Goal: Task Accomplishment & Management: Manage account settings

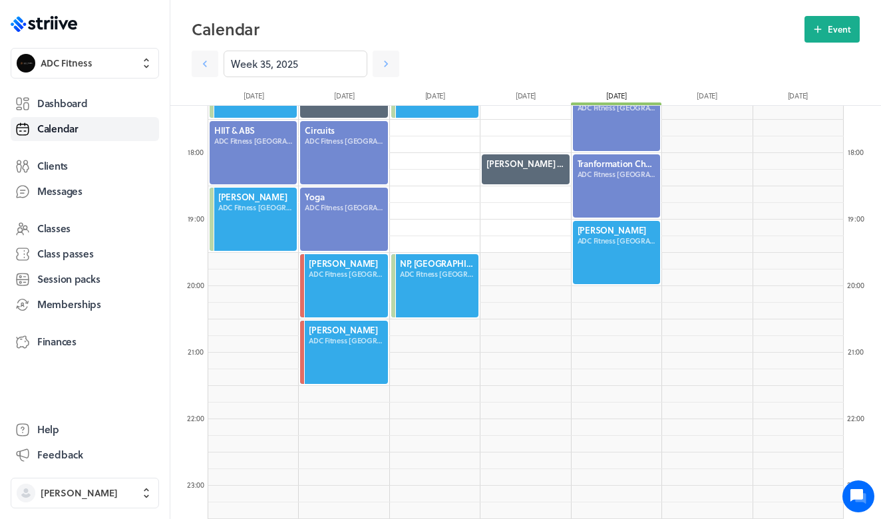
scroll to position [1598, 636]
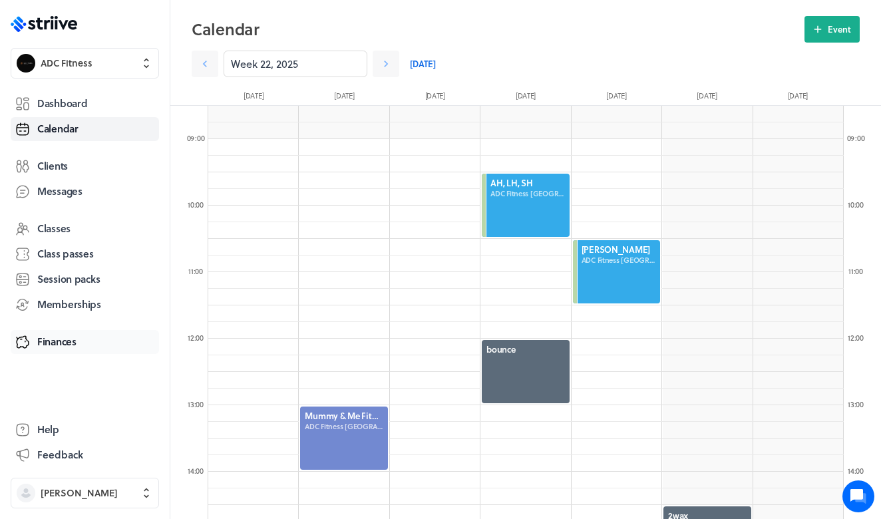
click at [52, 341] on span "Finances" at bounding box center [56, 342] width 39 height 14
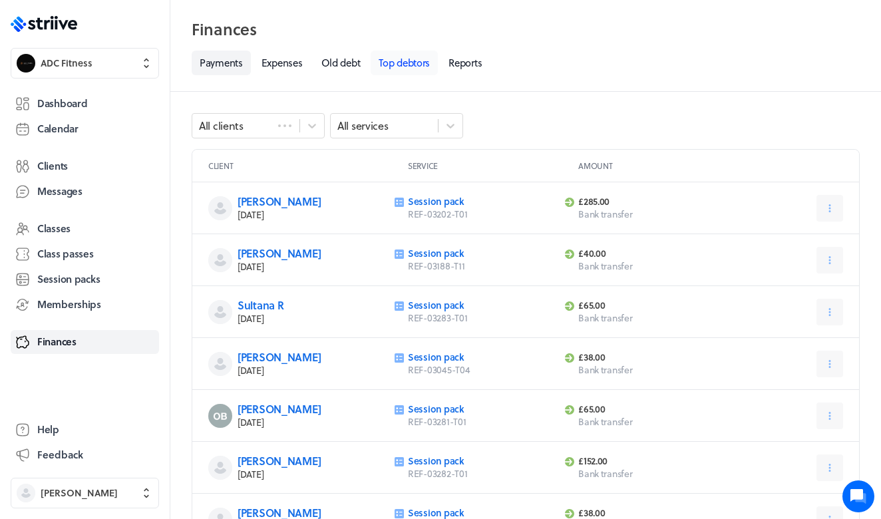
click at [397, 63] on link "Top debtors" at bounding box center [404, 63] width 67 height 25
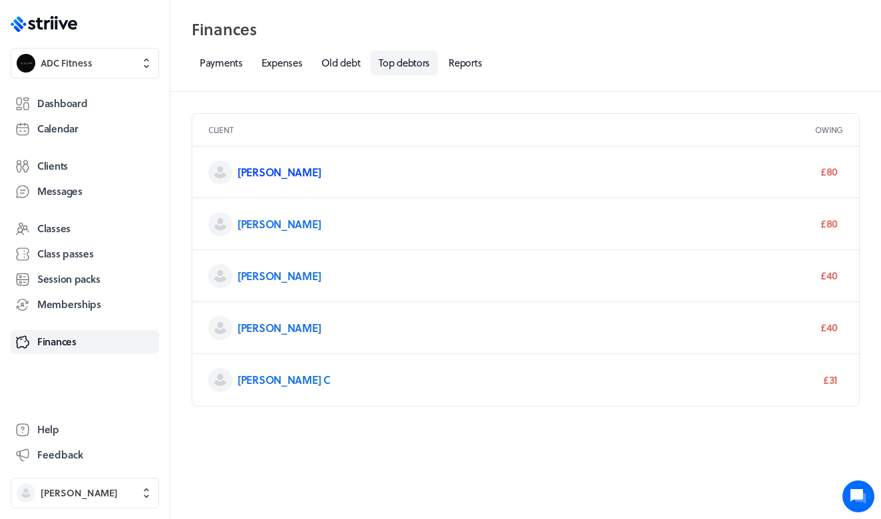
click at [265, 174] on link "[PERSON_NAME]" at bounding box center [279, 171] width 83 height 15
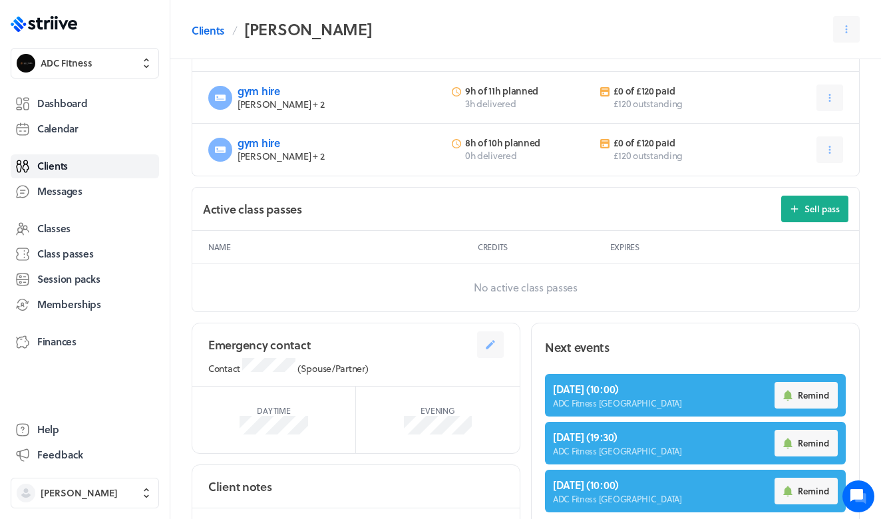
scroll to position [594, 0]
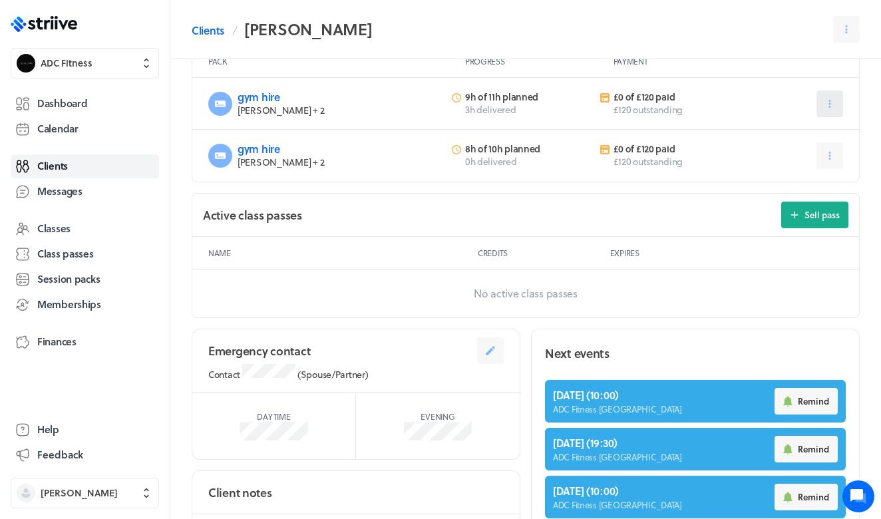
click at [835, 99] on icon at bounding box center [830, 104] width 12 height 12
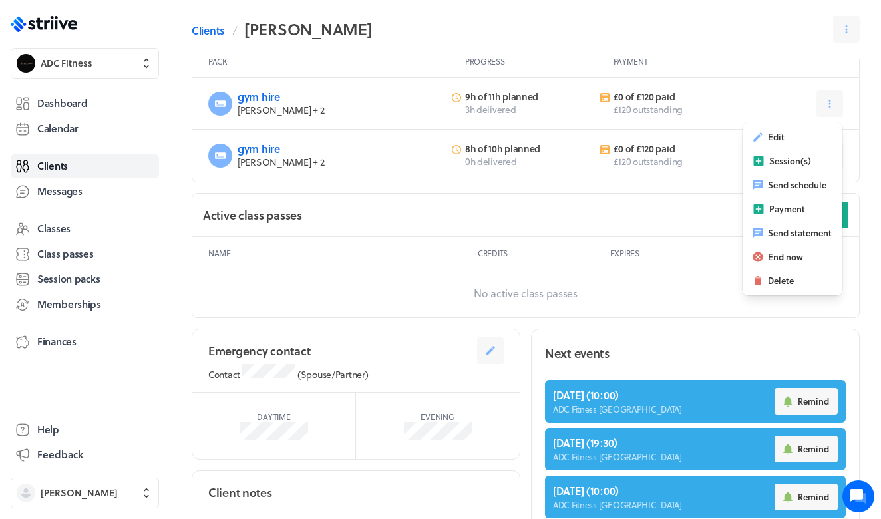
click at [680, 188] on div "[PERSON_NAME] ( 30 ) Client since [DATE] [EMAIL_ADDRESS][DOMAIN_NAME] No client…" at bounding box center [525, 144] width 711 height 1359
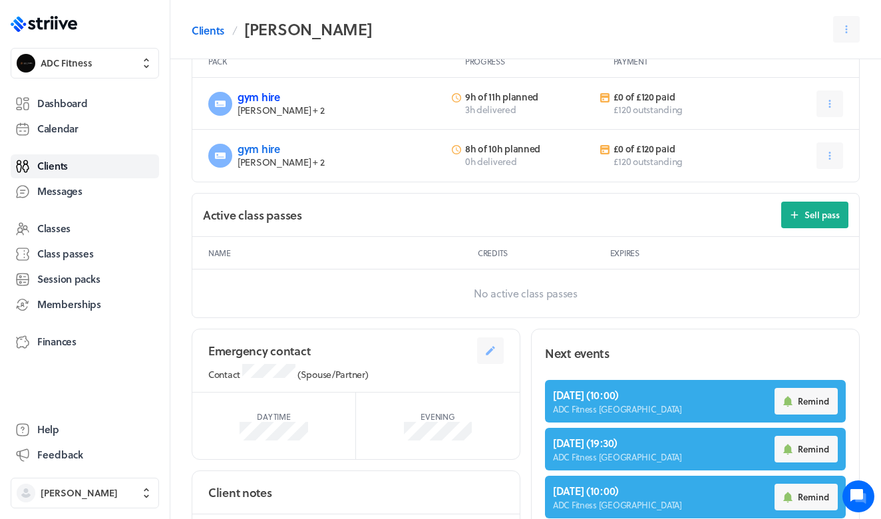
click at [264, 97] on link "gym hire" at bounding box center [259, 96] width 43 height 15
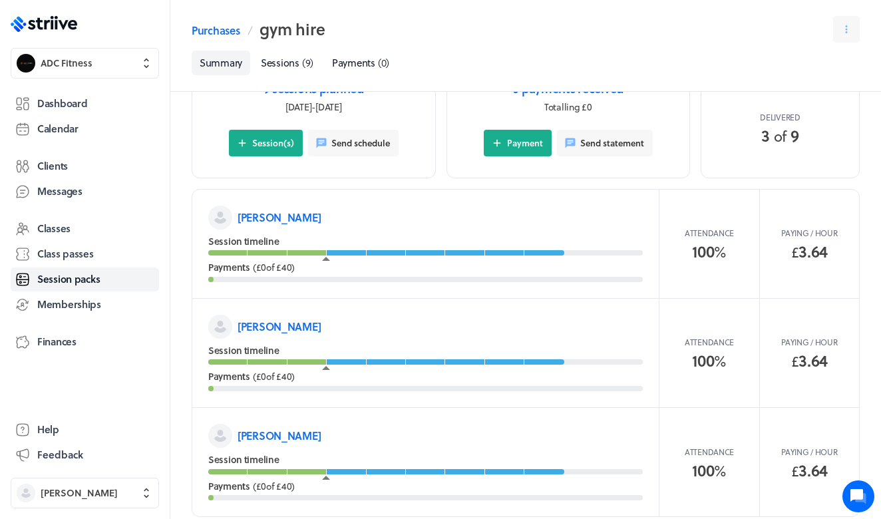
scroll to position [136, 0]
click at [467, 345] on div "Session timeline" at bounding box center [425, 351] width 435 height 13
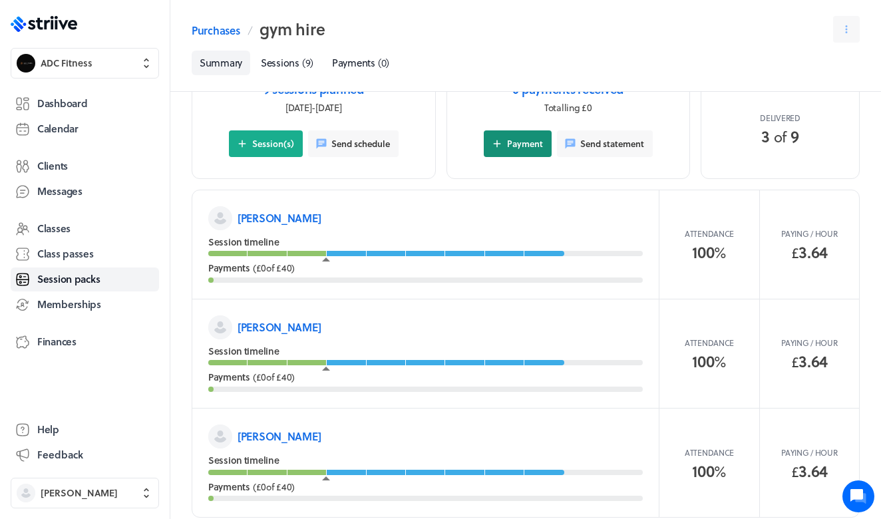
click at [511, 139] on span "Payment" at bounding box center [525, 144] width 36 height 12
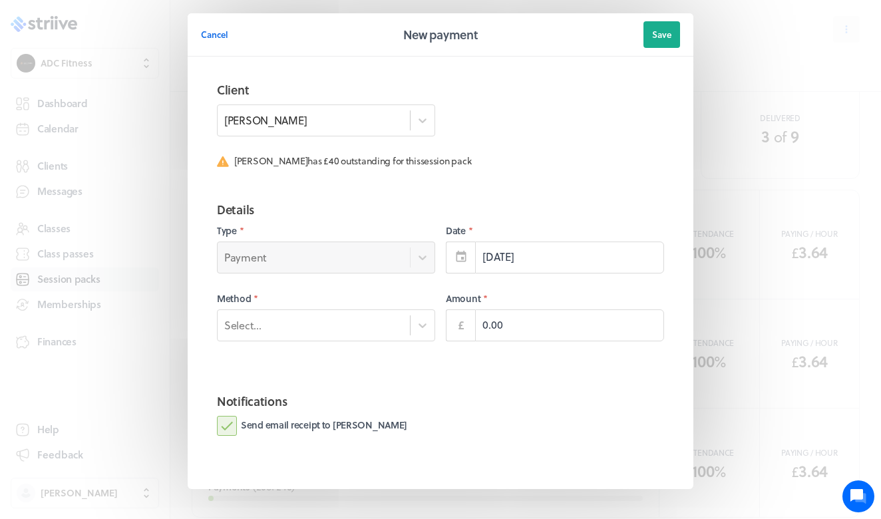
click at [346, 137] on div "Client [PERSON_NAME] [PERSON_NAME] has £40 outstanding for this session pack" at bounding box center [440, 130] width 479 height 120
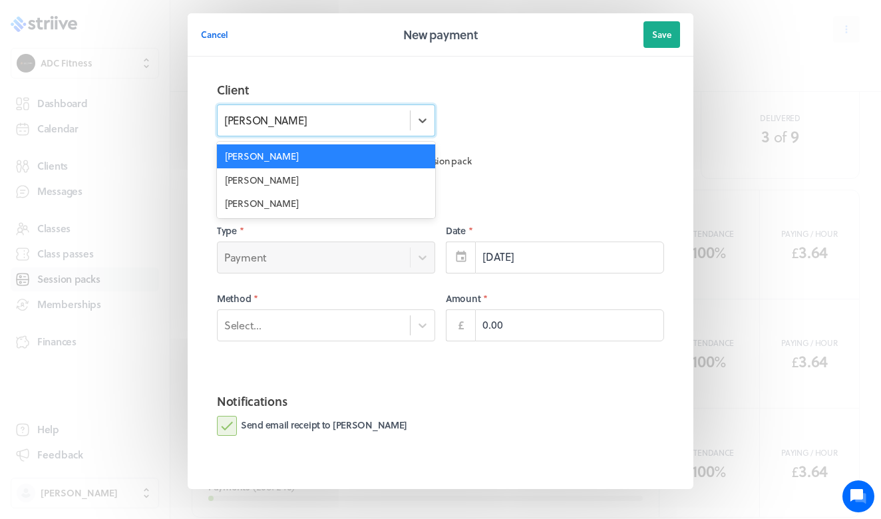
click at [349, 130] on div "[PERSON_NAME]" at bounding box center [314, 120] width 192 height 23
click at [324, 177] on div "[PERSON_NAME]" at bounding box center [326, 180] width 218 height 24
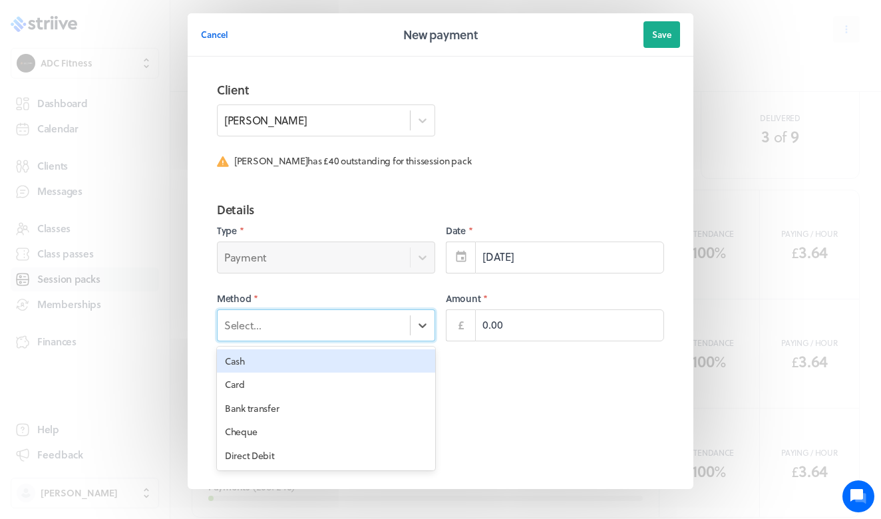
click at [337, 322] on div "Select..." at bounding box center [314, 324] width 192 height 17
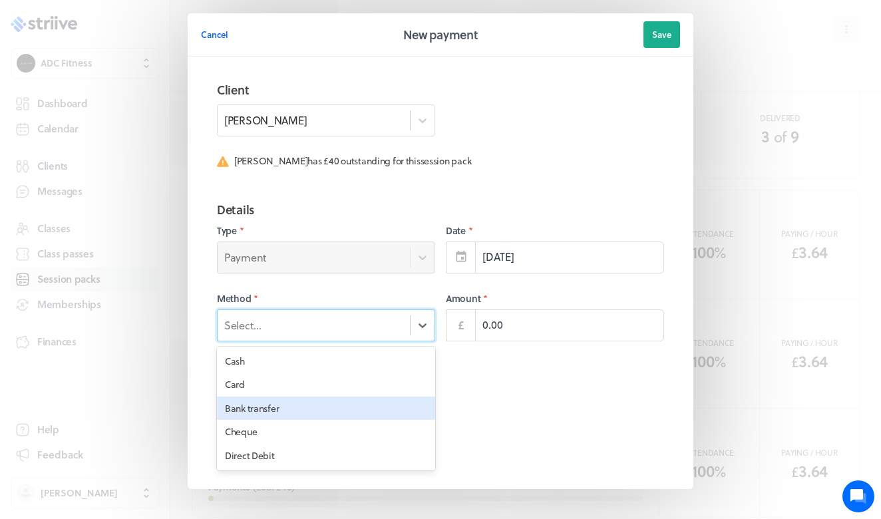
click at [290, 402] on div "Bank transfer" at bounding box center [326, 409] width 218 height 24
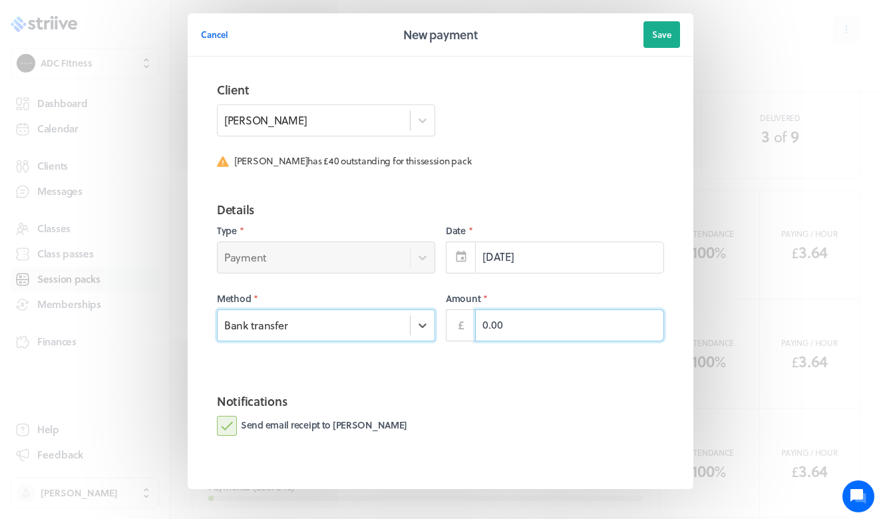
click at [483, 323] on input "0.00" at bounding box center [569, 326] width 189 height 32
type input "40.00"
click at [654, 23] on button "Save" at bounding box center [662, 34] width 37 height 27
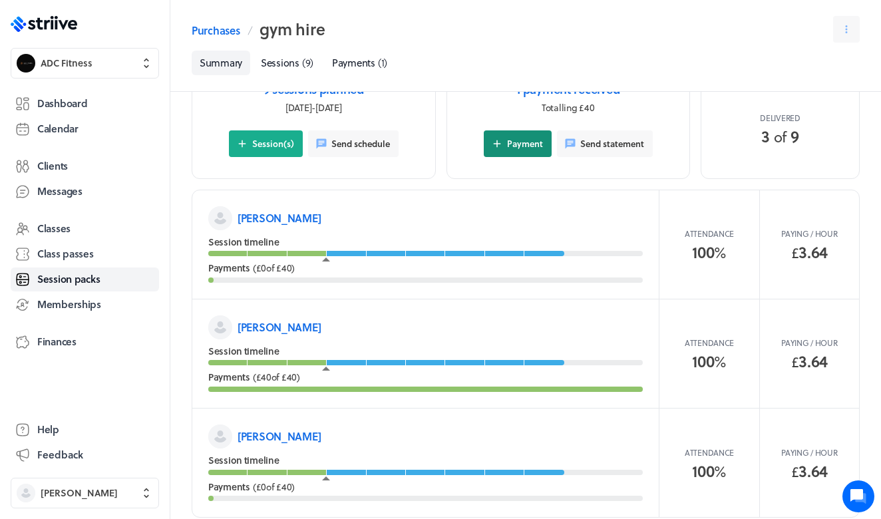
click at [535, 138] on span "Payment" at bounding box center [525, 144] width 36 height 12
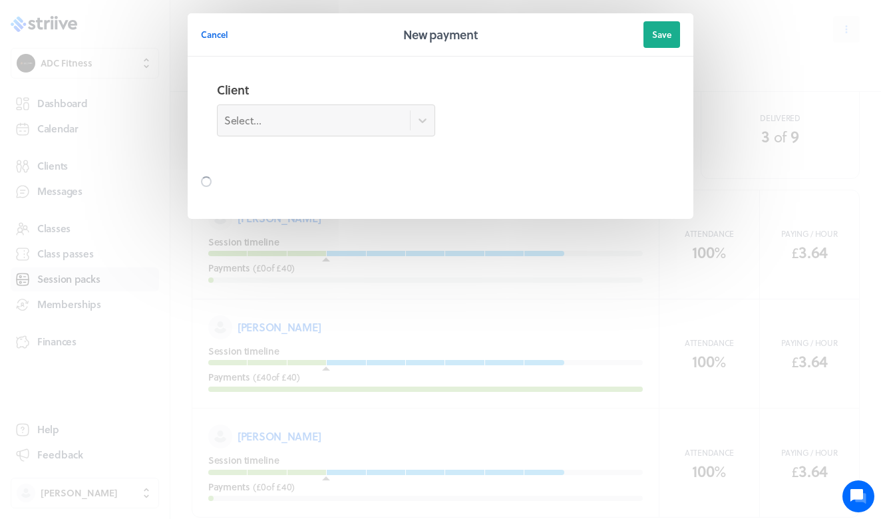
click at [353, 124] on div "Select..." at bounding box center [326, 121] width 218 height 32
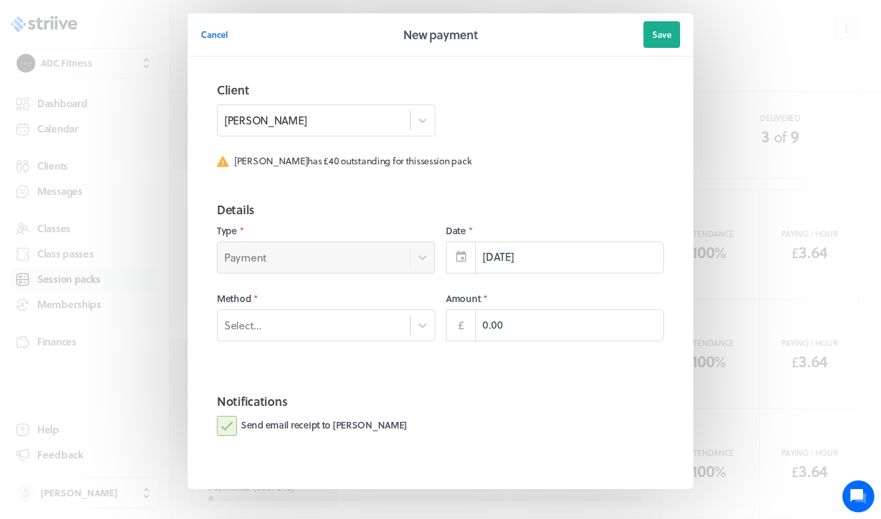
click at [357, 122] on div "[PERSON_NAME]" at bounding box center [314, 120] width 192 height 23
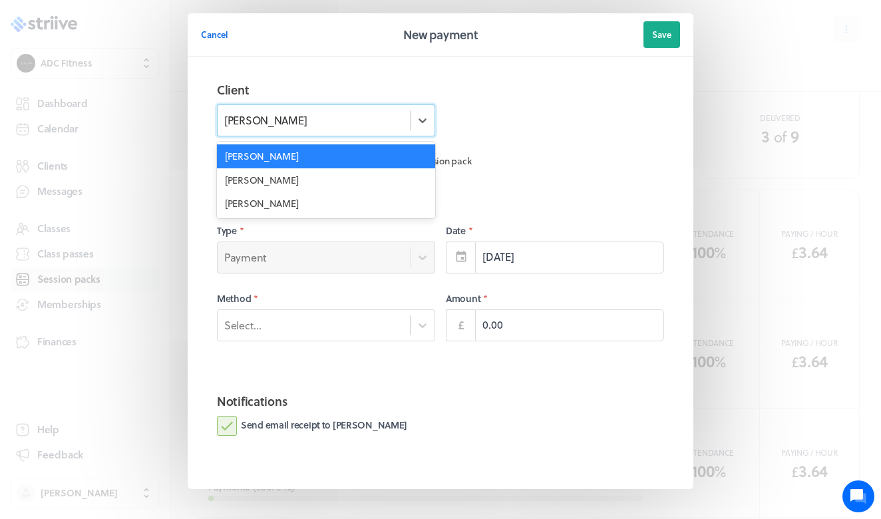
click at [337, 156] on div "[PERSON_NAME]" at bounding box center [326, 156] width 218 height 24
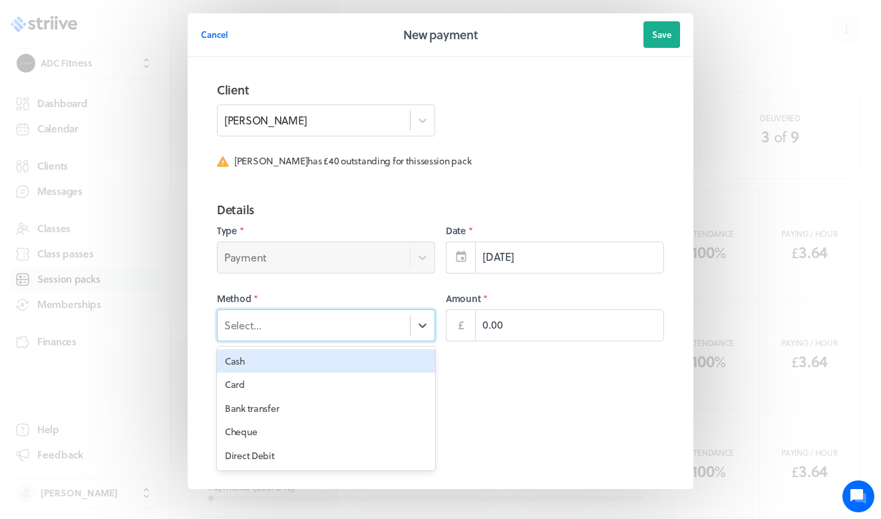
click at [278, 318] on div "Select..." at bounding box center [314, 324] width 192 height 17
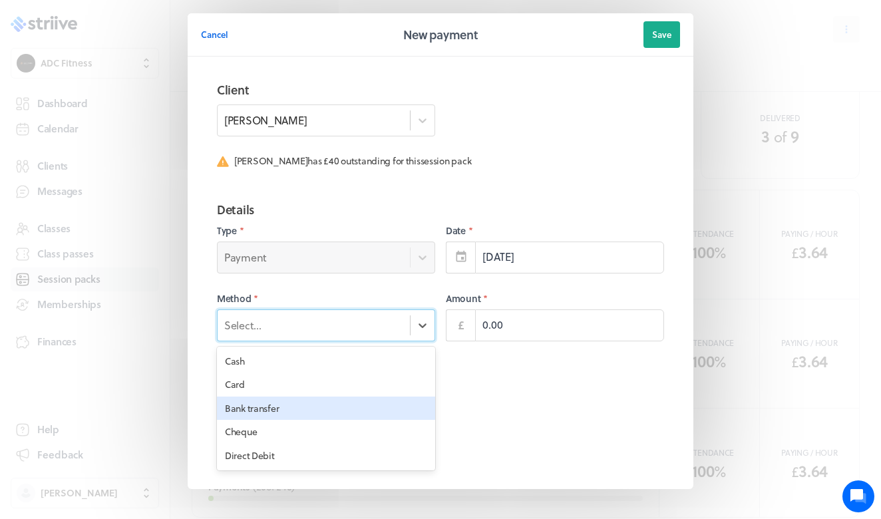
click at [270, 405] on div "Bank transfer" at bounding box center [326, 409] width 218 height 24
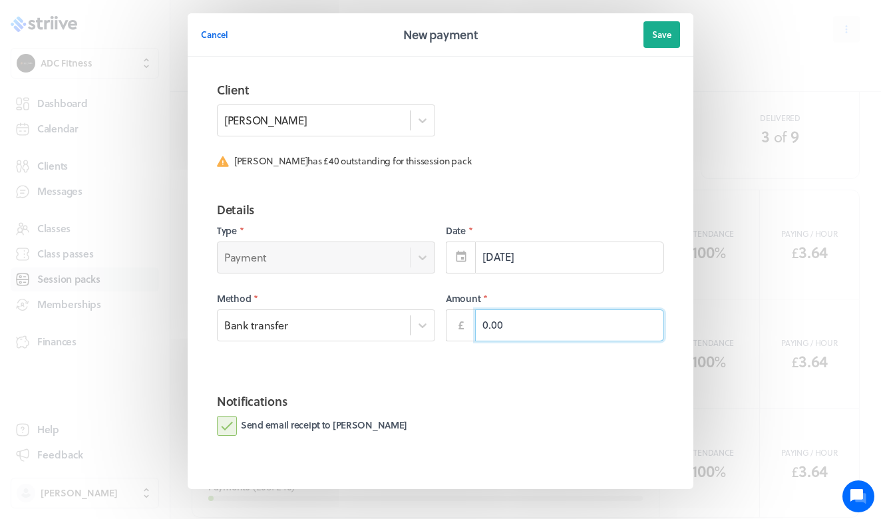
click at [480, 321] on input "0.00" at bounding box center [569, 326] width 189 height 32
type input "40.00"
click at [666, 20] on header "Cancel New payment Save" at bounding box center [441, 34] width 506 height 43
click at [666, 32] on span "Save" at bounding box center [661, 35] width 19 height 12
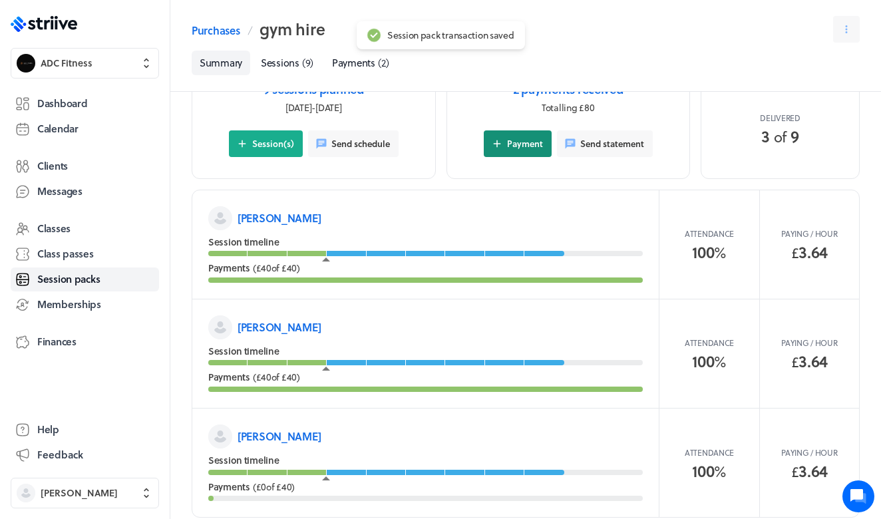
click at [525, 145] on span "Payment" at bounding box center [525, 144] width 36 height 12
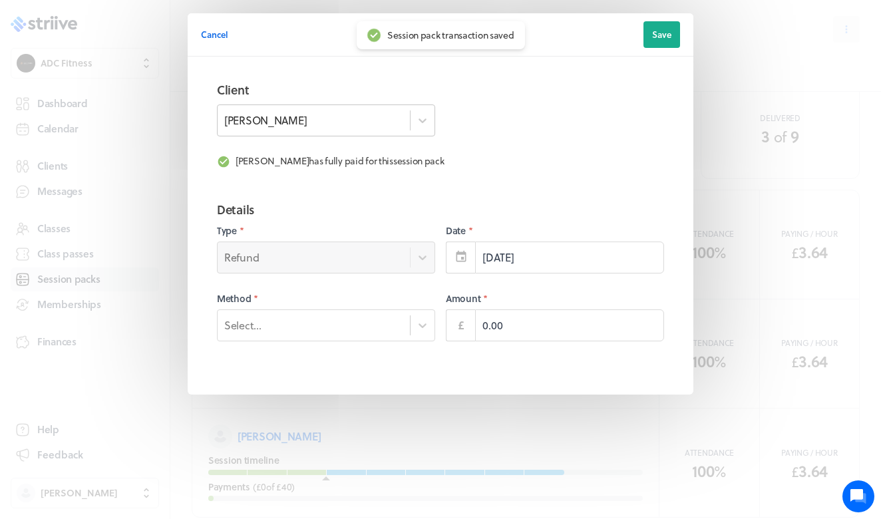
click at [408, 120] on div "[PERSON_NAME]" at bounding box center [314, 120] width 192 height 23
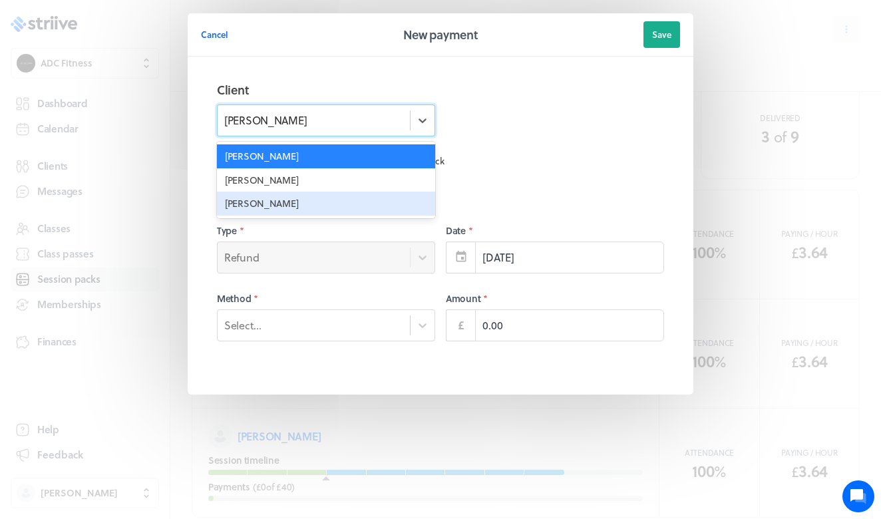
click at [350, 202] on div "[PERSON_NAME]" at bounding box center [326, 204] width 218 height 24
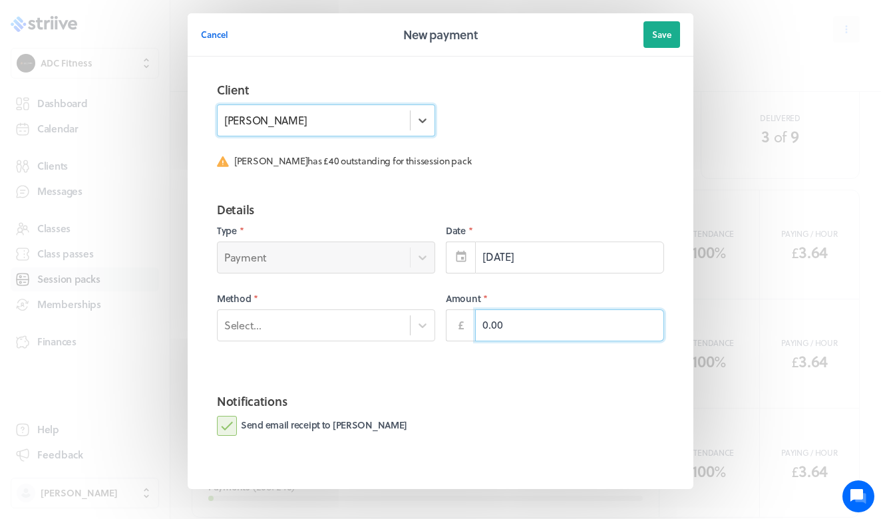
click at [484, 322] on input "0.00" at bounding box center [569, 326] width 189 height 32
type input "40.00"
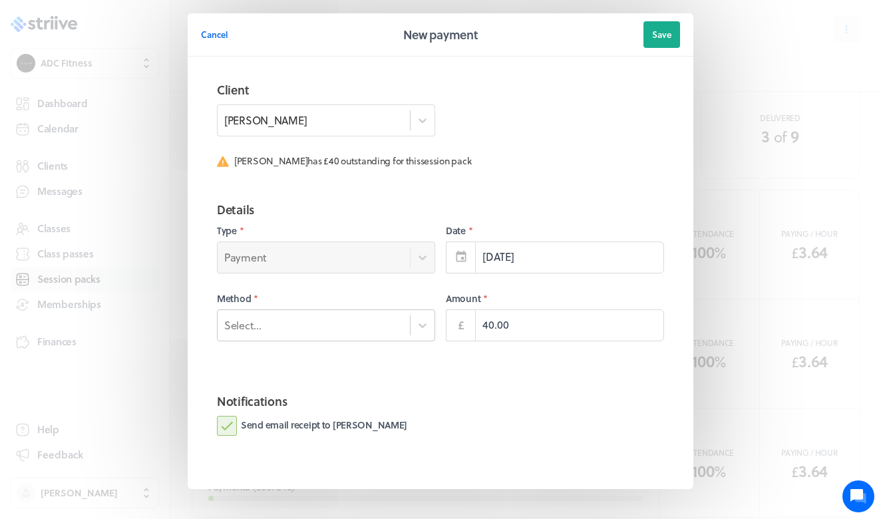
drag, startPoint x: 664, startPoint y: 31, endPoint x: 384, endPoint y: 312, distance: 396.3
click at [385, 312] on form "Cancel New payment Save Client [PERSON_NAME] [PERSON_NAME] has £40 outstanding …" at bounding box center [441, 251] width 506 height 476
click at [396, 337] on div "Select..." at bounding box center [326, 326] width 218 height 32
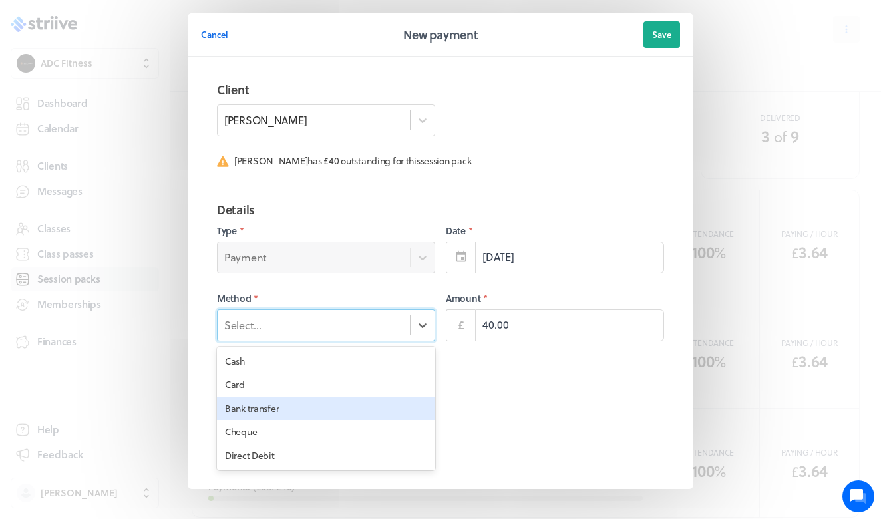
click at [357, 407] on div "Bank transfer" at bounding box center [326, 409] width 218 height 24
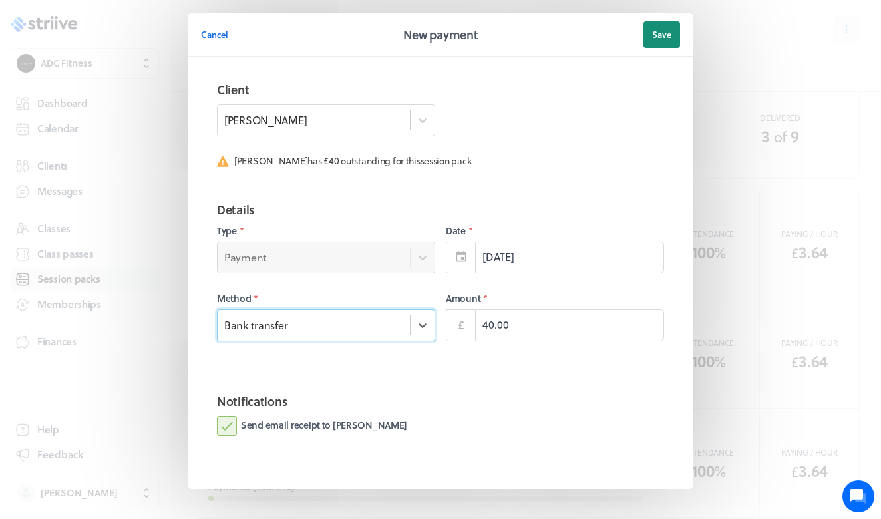
click at [652, 34] on span "Save" at bounding box center [661, 35] width 19 height 12
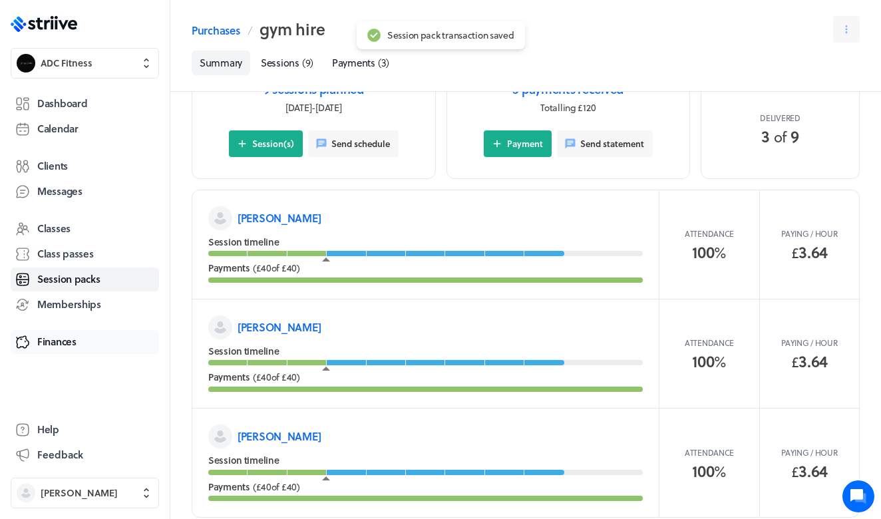
click at [79, 339] on link "Finances" at bounding box center [85, 342] width 148 height 24
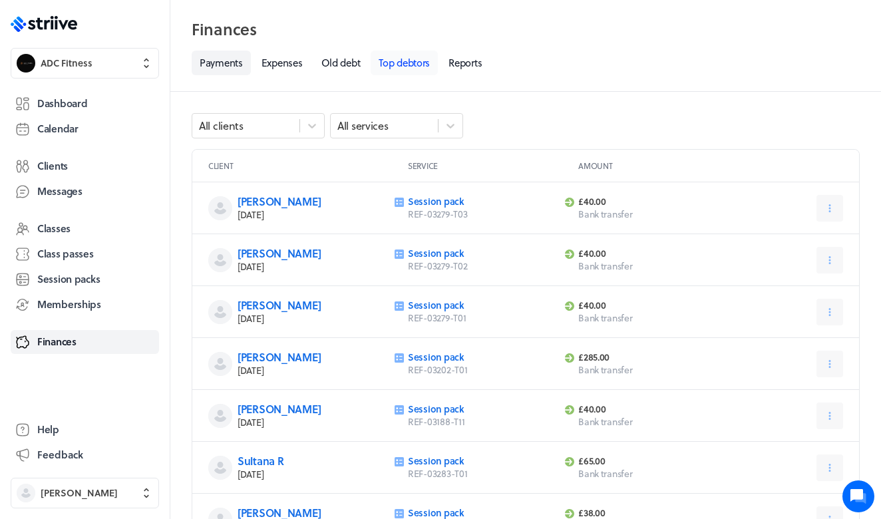
click at [419, 67] on link "Top debtors" at bounding box center [404, 63] width 67 height 25
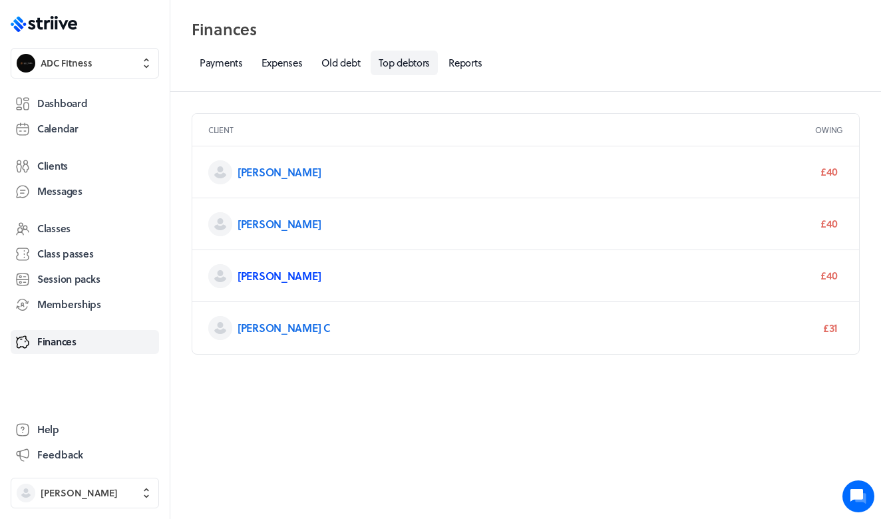
click at [276, 273] on link "[PERSON_NAME]" at bounding box center [279, 275] width 83 height 15
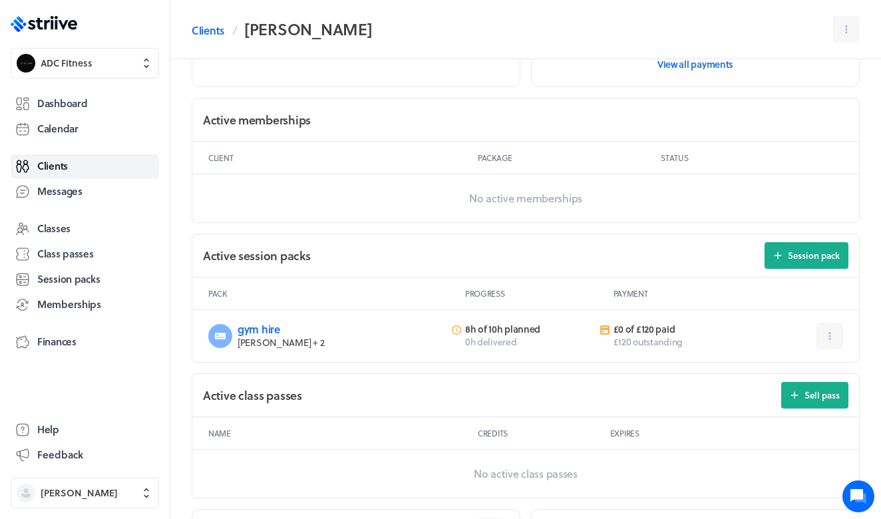
scroll to position [468, 0]
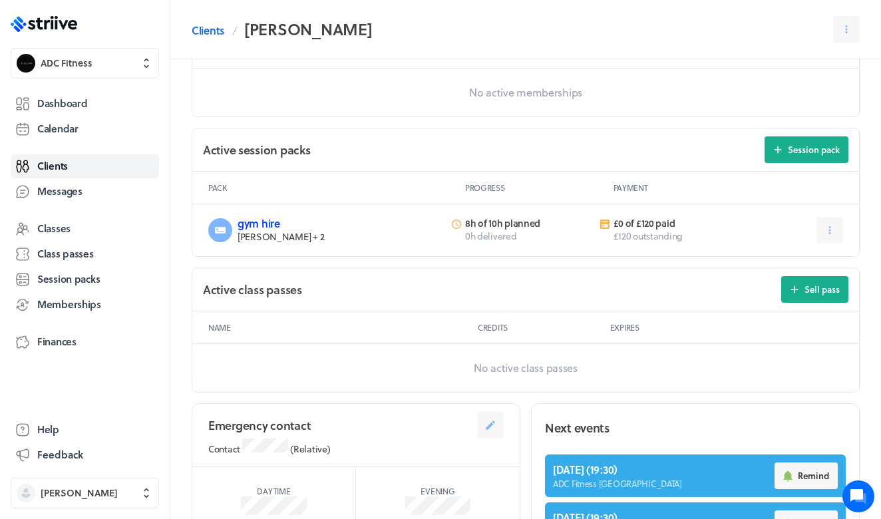
click at [267, 224] on link "gym hire" at bounding box center [259, 223] width 43 height 15
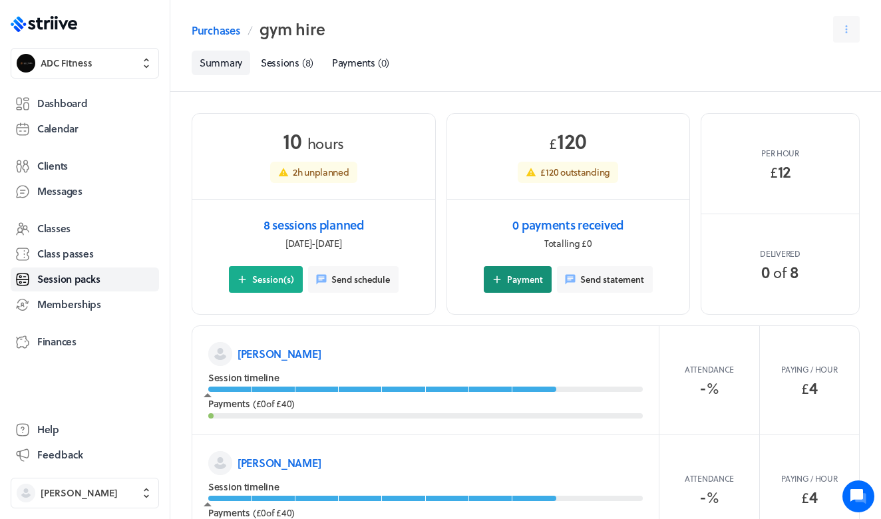
click at [520, 280] on span "Payment" at bounding box center [525, 280] width 36 height 12
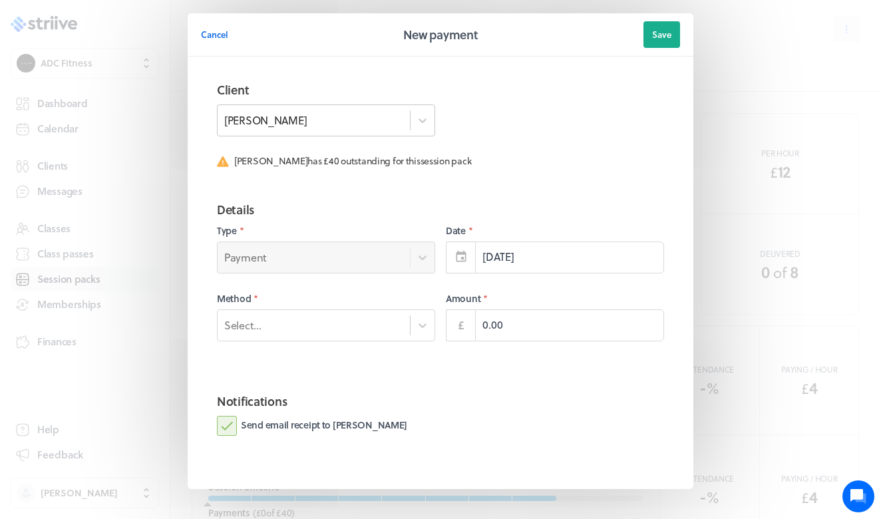
click at [369, 128] on div "[PERSON_NAME]" at bounding box center [314, 120] width 192 height 23
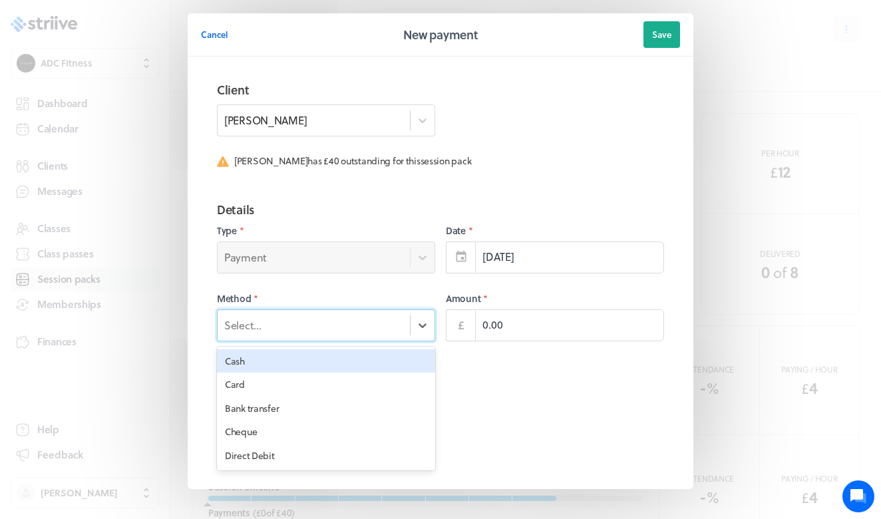
click at [329, 318] on div "Select..." at bounding box center [314, 324] width 192 height 17
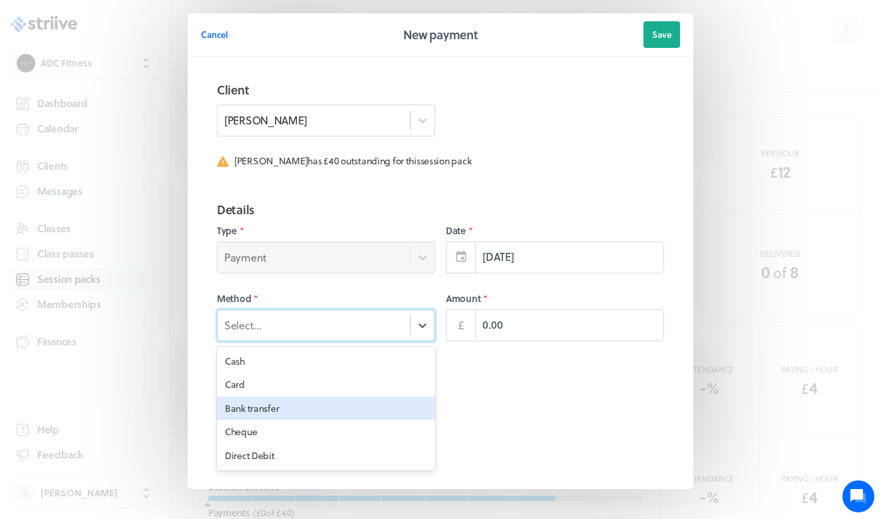
click at [286, 397] on div "Bank transfer" at bounding box center [326, 409] width 218 height 24
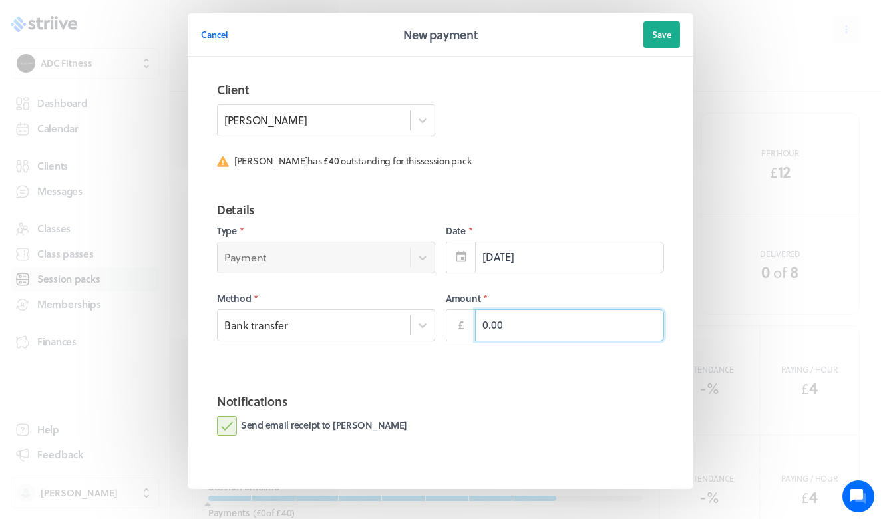
click at [483, 324] on input "0.00" at bounding box center [569, 326] width 189 height 32
type input "40.00"
click at [669, 35] on span "Save" at bounding box center [661, 35] width 19 height 12
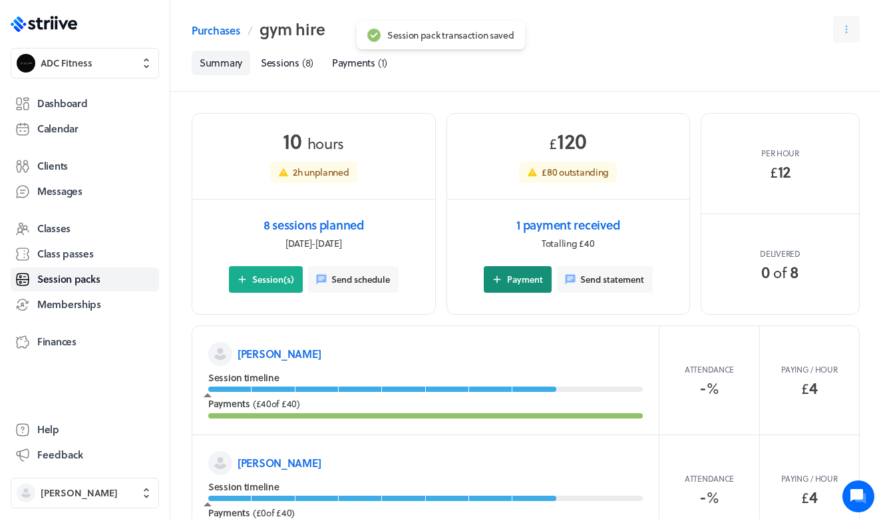
click at [530, 270] on button "Payment" at bounding box center [518, 279] width 68 height 27
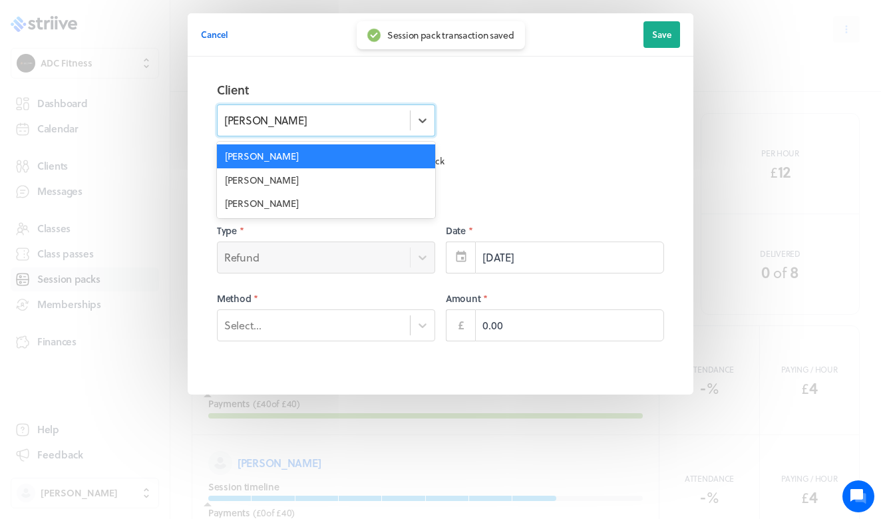
click at [353, 120] on div "[PERSON_NAME]" at bounding box center [314, 120] width 192 height 23
click at [314, 178] on div "[PERSON_NAME]" at bounding box center [326, 180] width 218 height 24
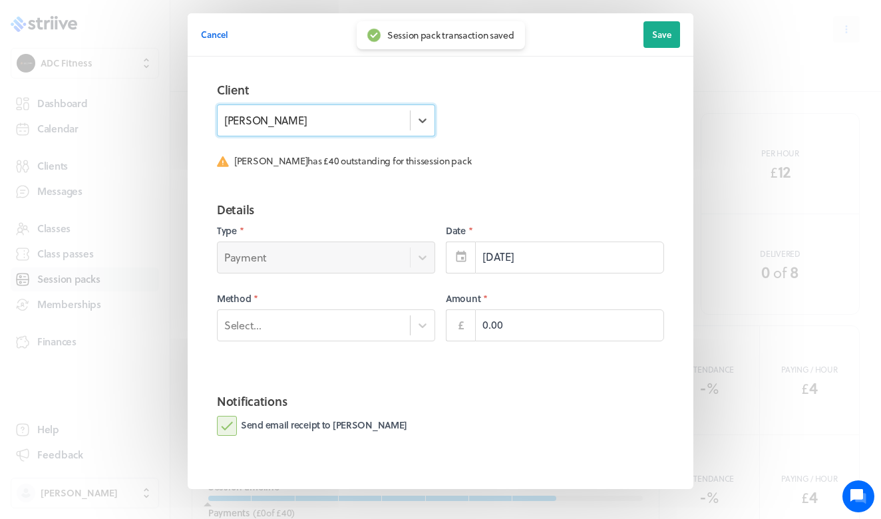
click at [353, 125] on div "[PERSON_NAME]" at bounding box center [314, 120] width 192 height 23
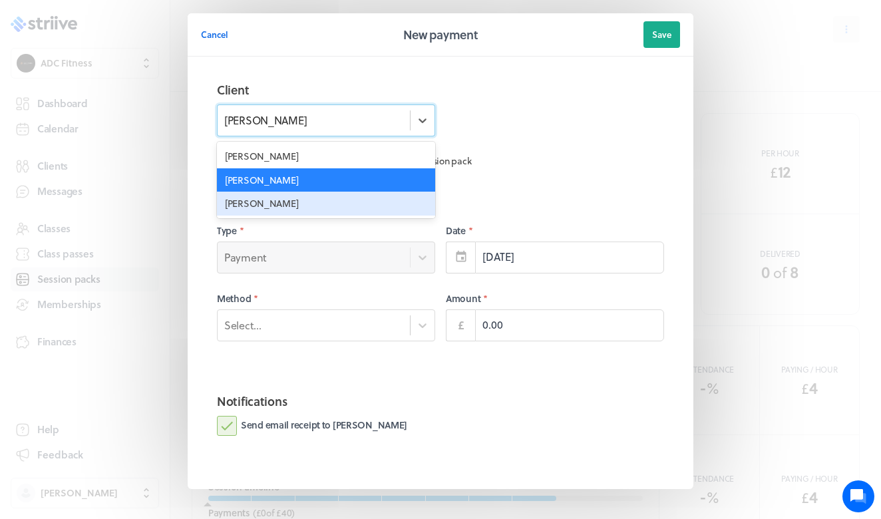
click at [322, 210] on div "[PERSON_NAME]" at bounding box center [326, 204] width 218 height 24
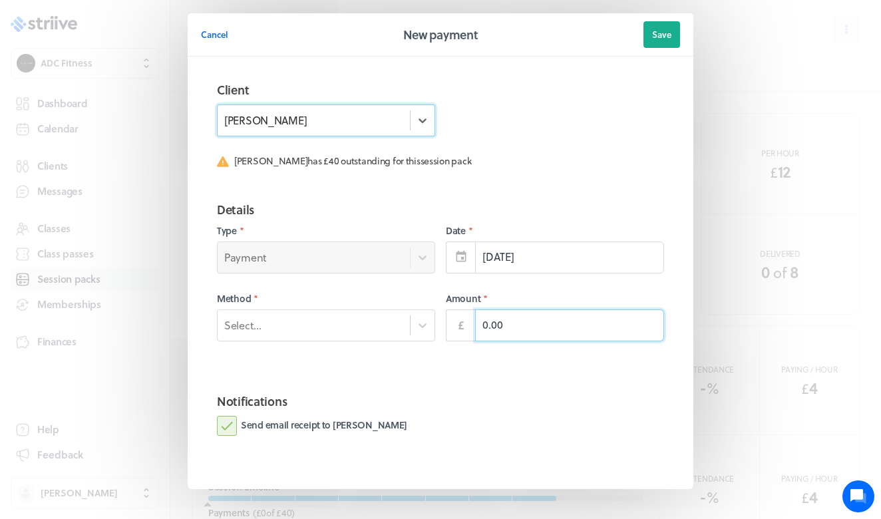
click at [487, 324] on input "0.00" at bounding box center [569, 326] width 189 height 32
type input "40.00"
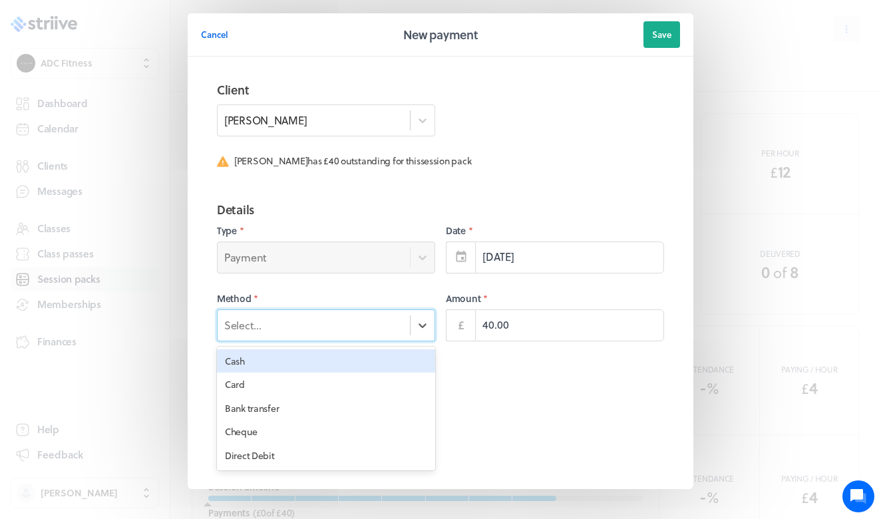
click at [356, 314] on div "Select..." at bounding box center [326, 326] width 218 height 32
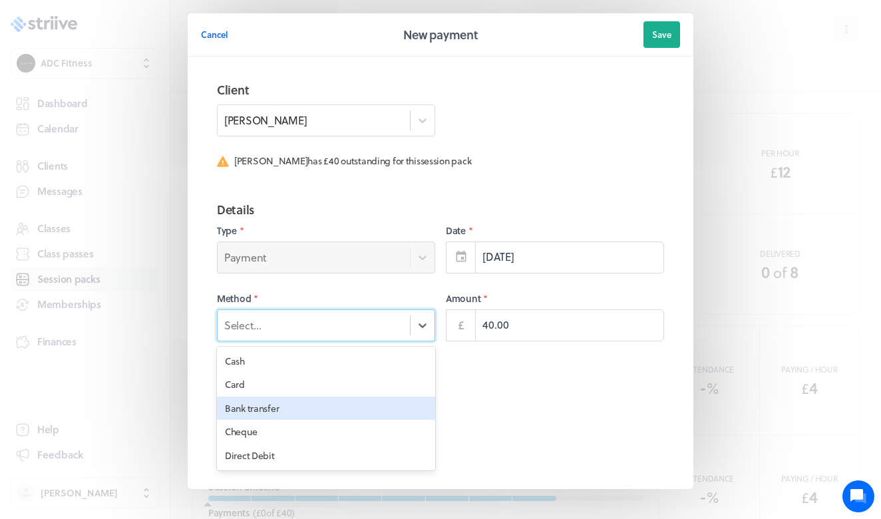
click at [324, 407] on div "Bank transfer" at bounding box center [326, 409] width 218 height 24
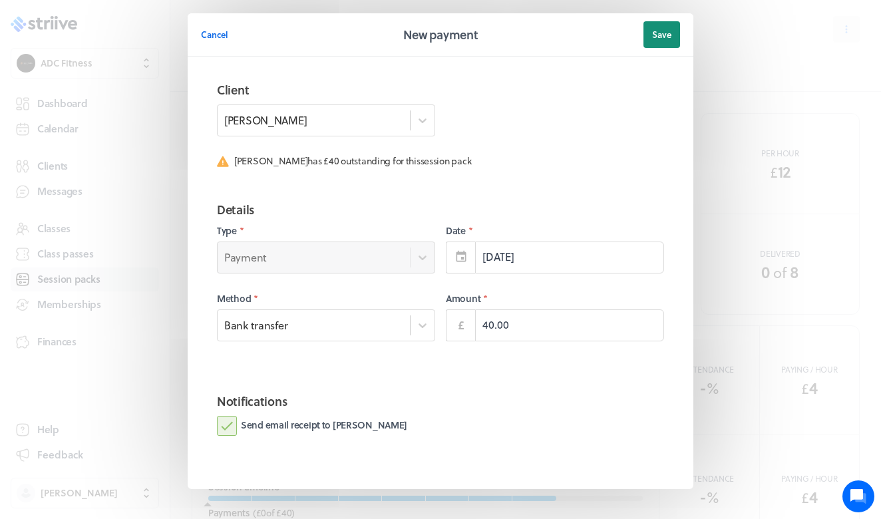
click at [661, 39] on span "Save" at bounding box center [661, 35] width 19 height 12
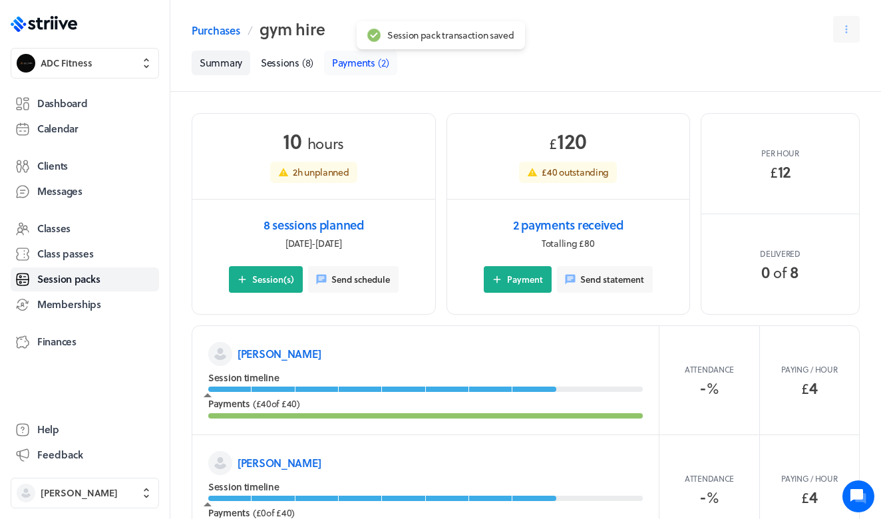
click at [350, 66] on span "Payments" at bounding box center [353, 62] width 43 height 15
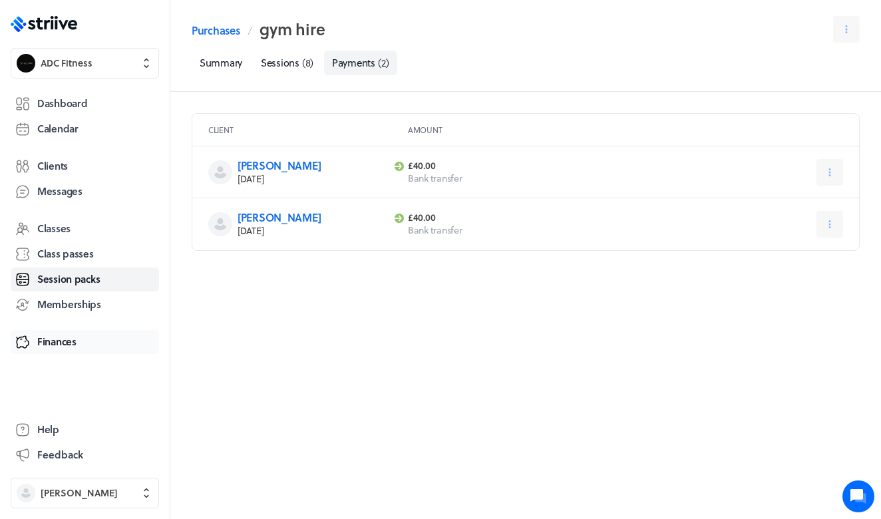
click at [71, 335] on span "Finances" at bounding box center [56, 342] width 39 height 14
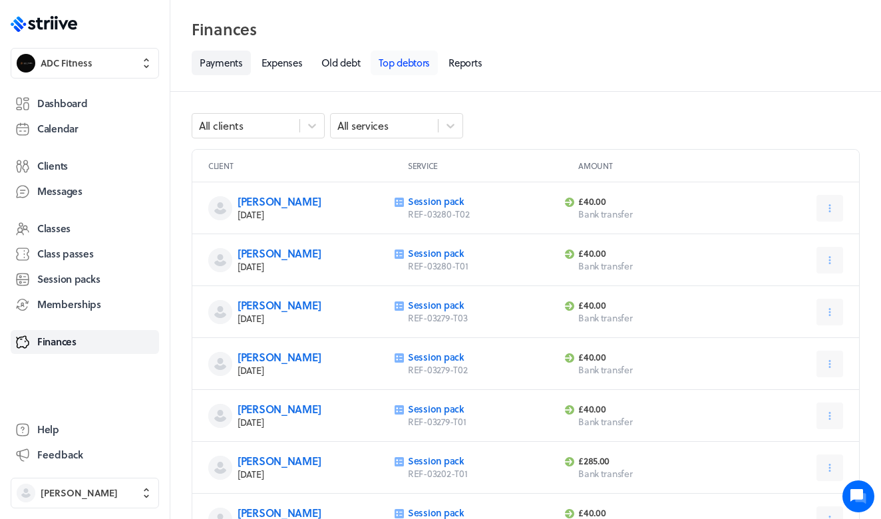
click at [404, 64] on link "Top debtors" at bounding box center [404, 63] width 67 height 25
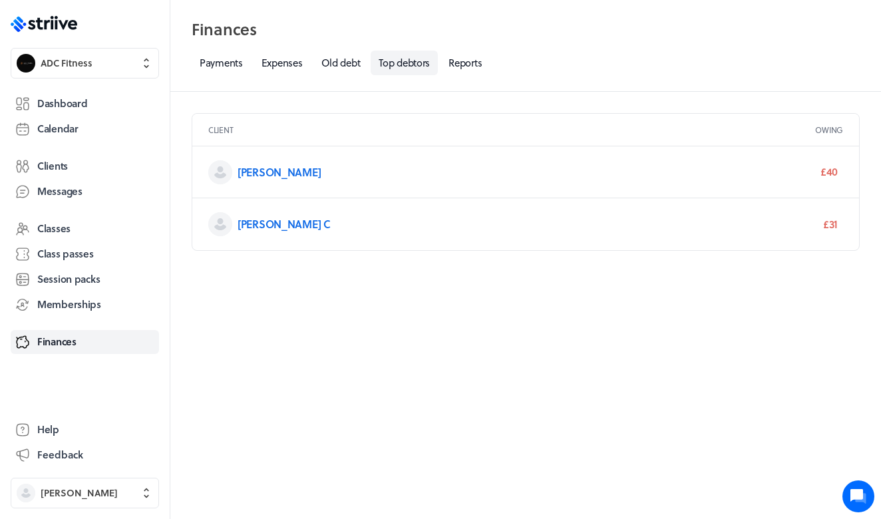
click at [289, 163] on div "[PERSON_NAME]" at bounding box center [411, 172] width 346 height 27
click at [281, 166] on link "[PERSON_NAME]" at bounding box center [279, 171] width 83 height 15
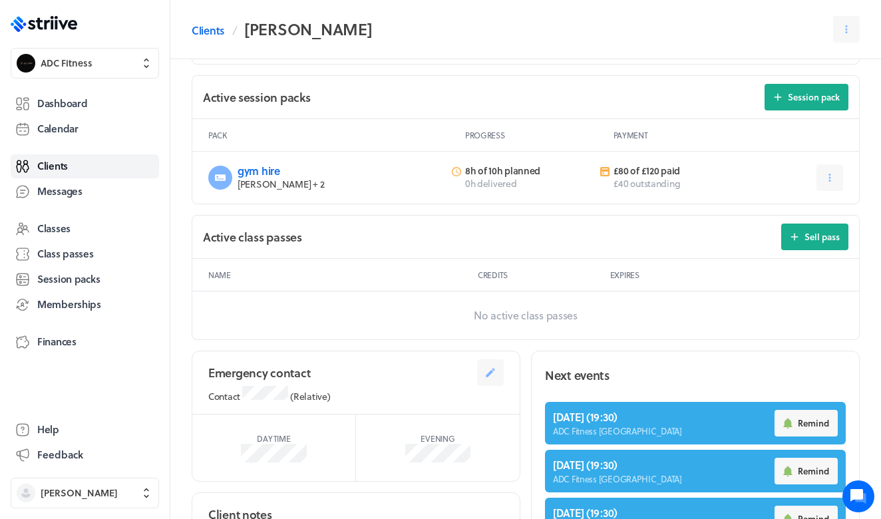
scroll to position [512, 0]
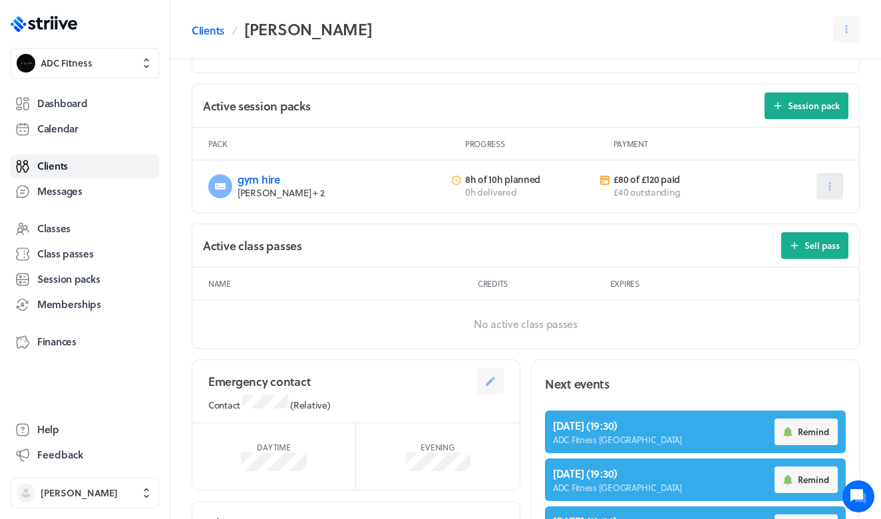
click at [835, 181] on button at bounding box center [830, 186] width 27 height 27
click at [259, 180] on link "gym hire" at bounding box center [259, 179] width 43 height 15
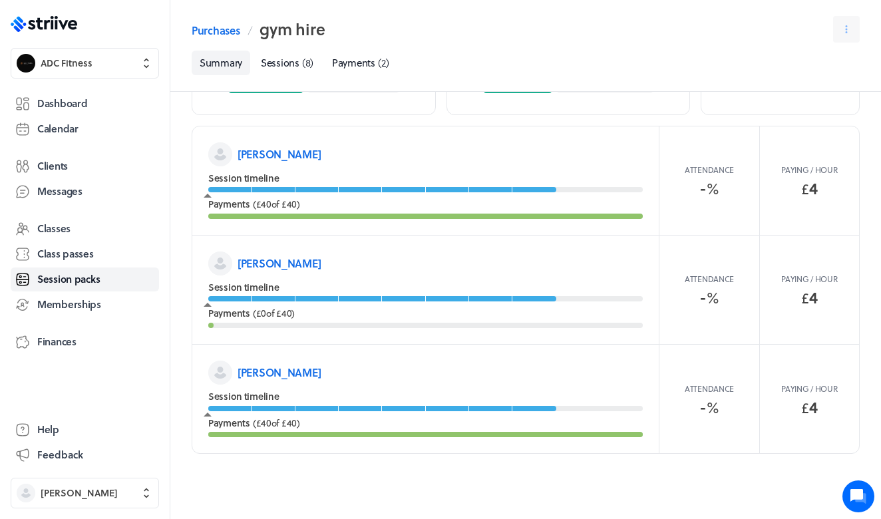
scroll to position [198, 0]
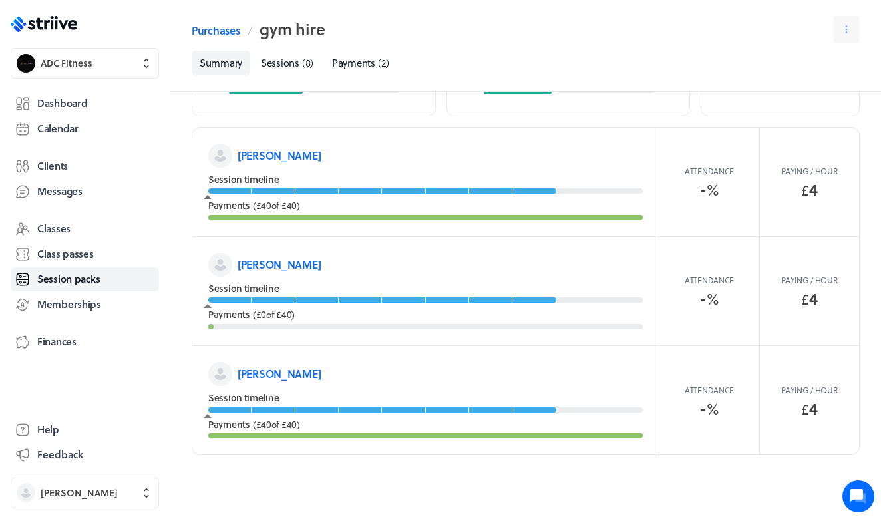
click at [574, 294] on div "Session timeline" at bounding box center [425, 292] width 435 height 21
click at [616, 302] on section "[PERSON_NAME] Session timeline Payments ( £0 of £40 ) Attendance - % Paying / h…" at bounding box center [425, 291] width 467 height 109
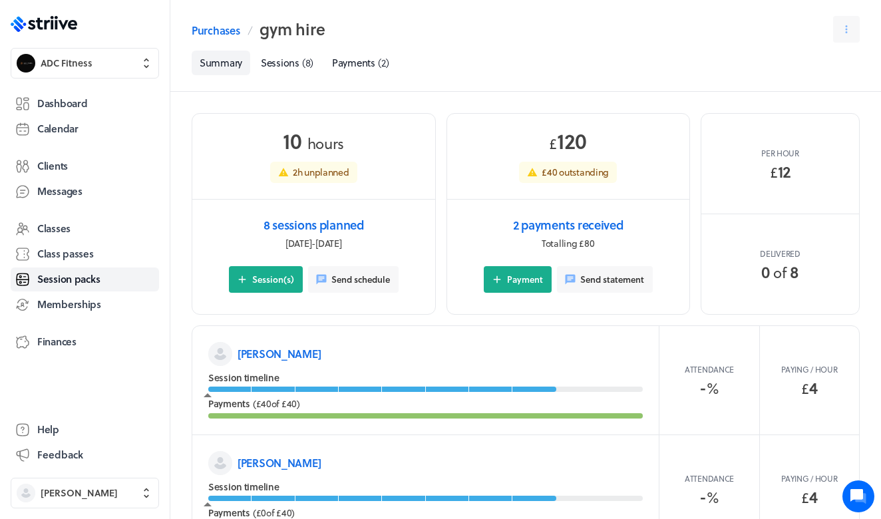
scroll to position [0, 0]
click at [846, 27] on icon at bounding box center [847, 29] width 12 height 12
click at [791, 69] on button "Edit" at bounding box center [809, 63] width 95 height 24
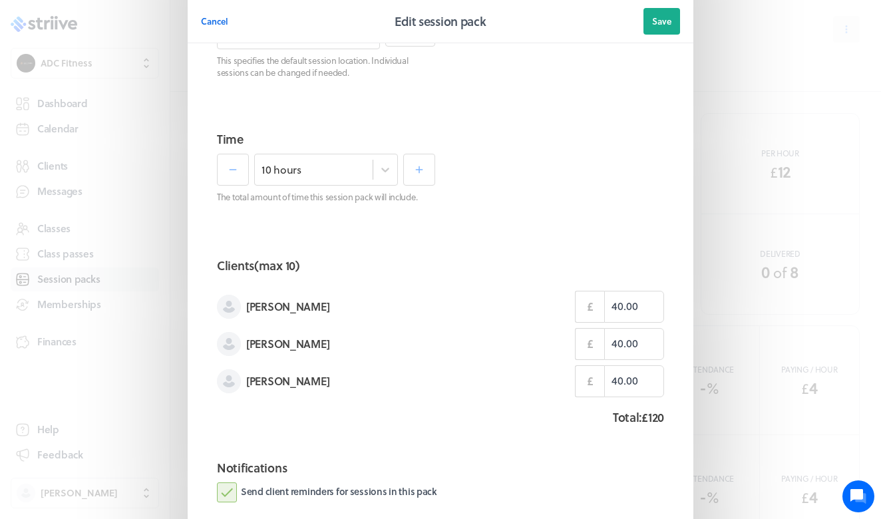
scroll to position [201, 0]
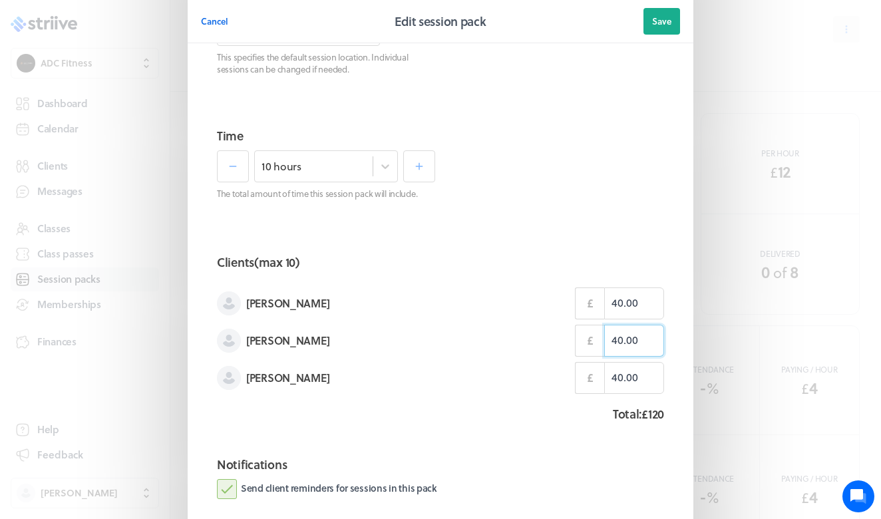
drag, startPoint x: 634, startPoint y: 337, endPoint x: 592, endPoint y: 335, distance: 42.0
click at [592, 335] on div "£ 40.00" at bounding box center [619, 341] width 89 height 32
click at [212, 21] on span "Cancel" at bounding box center [214, 21] width 27 height 12
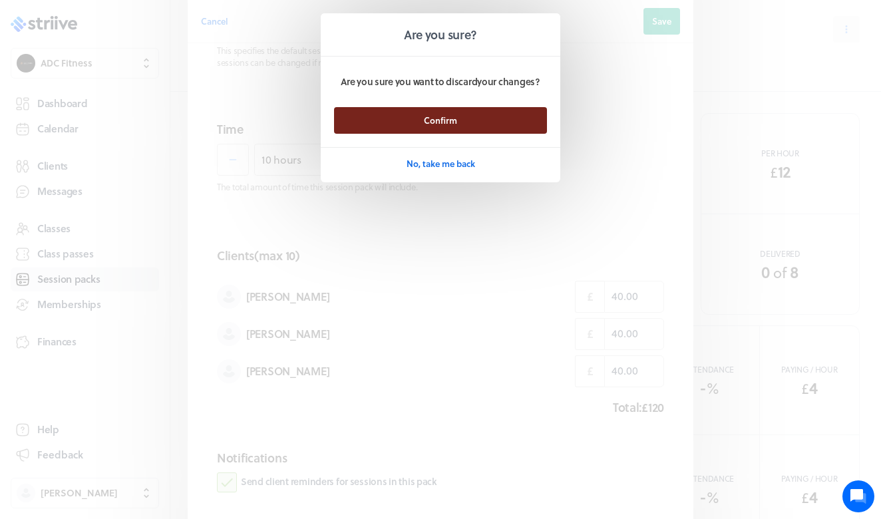
click at [433, 122] on span "Confirm" at bounding box center [440, 120] width 33 height 12
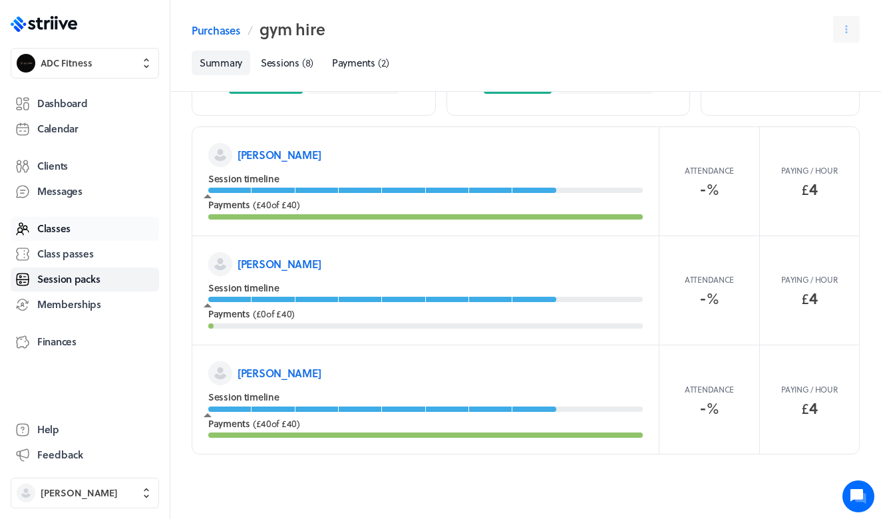
scroll to position [198, 0]
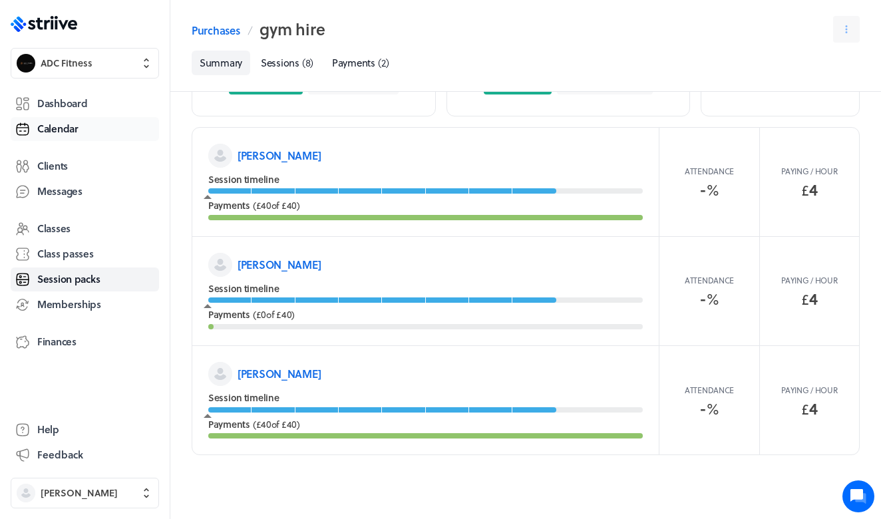
click at [75, 127] on span "Calendar" at bounding box center [57, 129] width 41 height 14
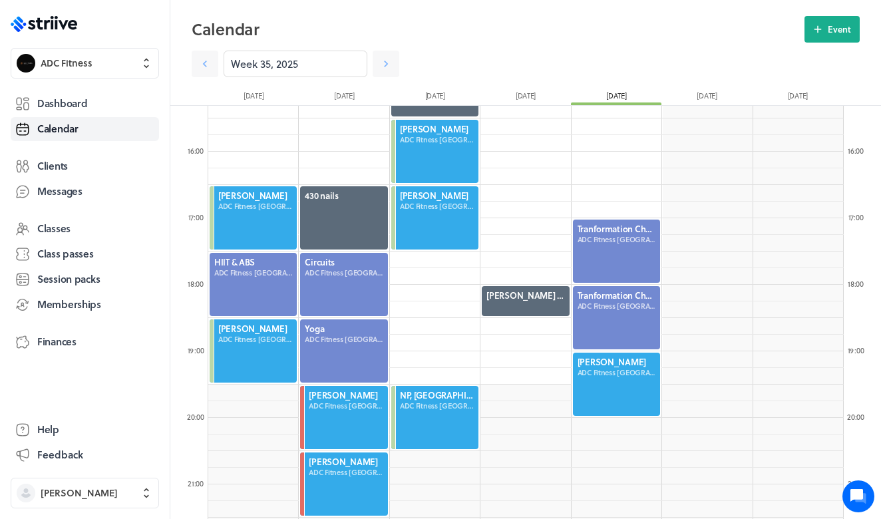
scroll to position [911, 0]
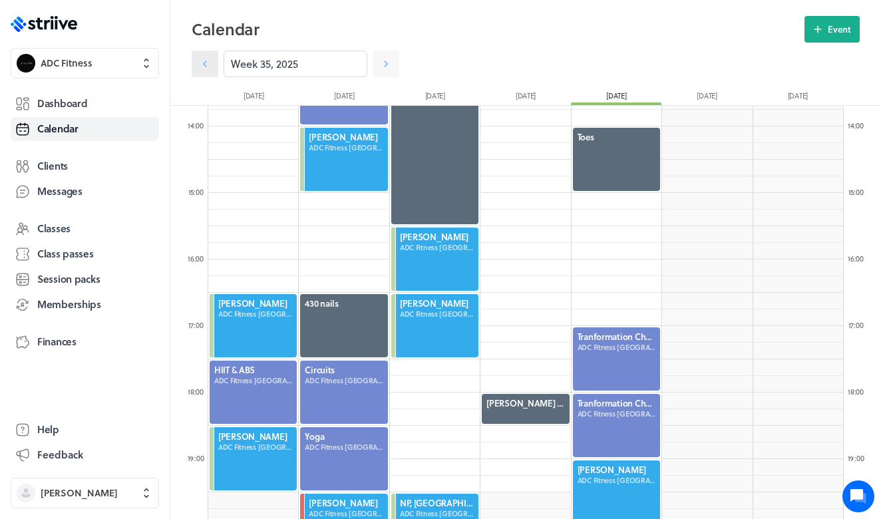
click at [198, 61] on link at bounding box center [205, 64] width 27 height 27
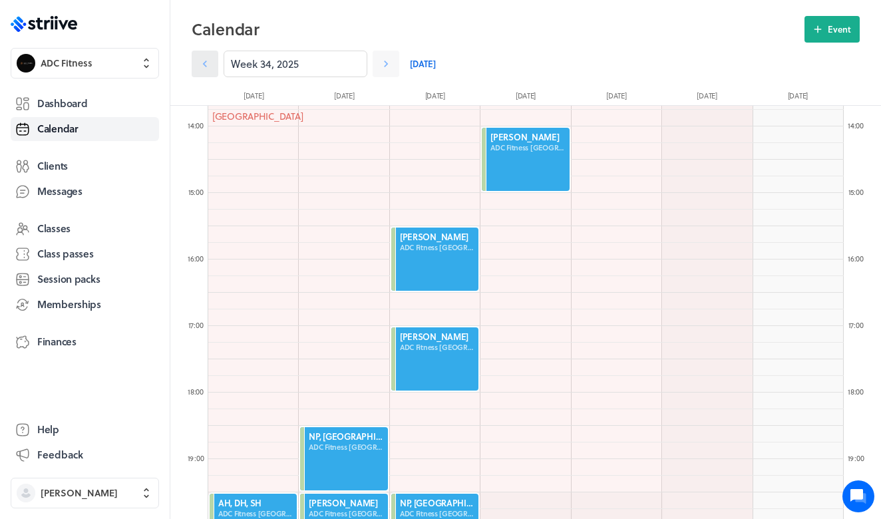
click at [203, 65] on icon at bounding box center [204, 63] width 13 height 13
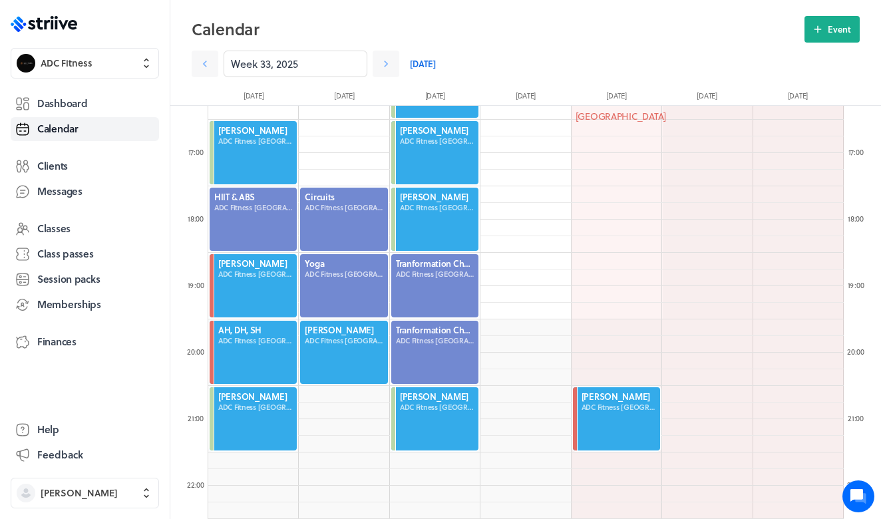
scroll to position [1129, 0]
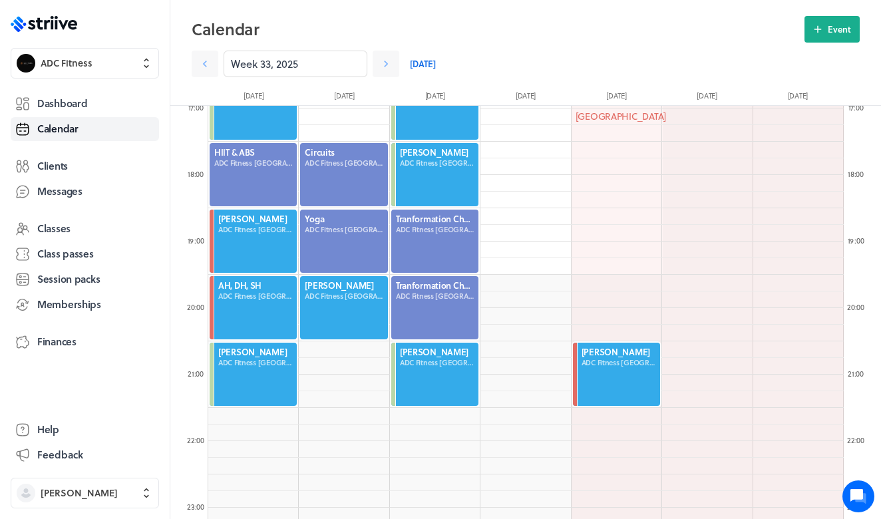
click at [256, 302] on div at bounding box center [253, 308] width 90 height 66
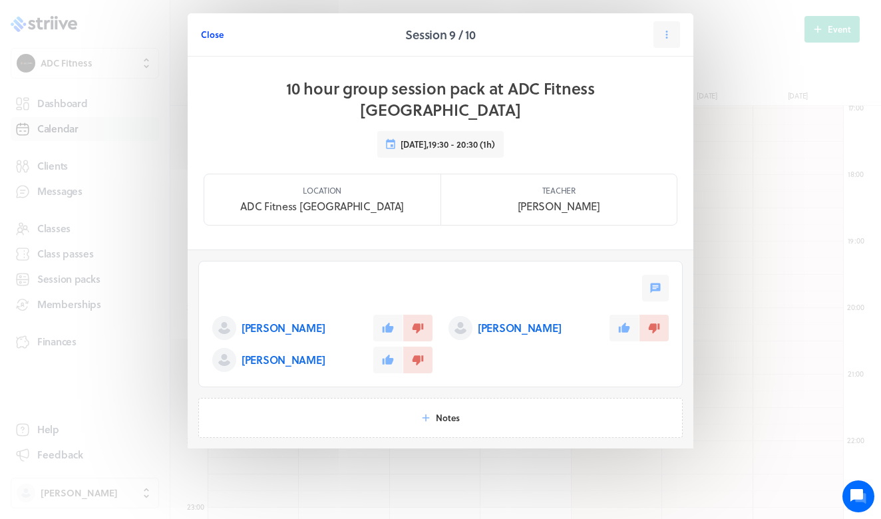
click at [213, 37] on span "Close" at bounding box center [212, 35] width 23 height 12
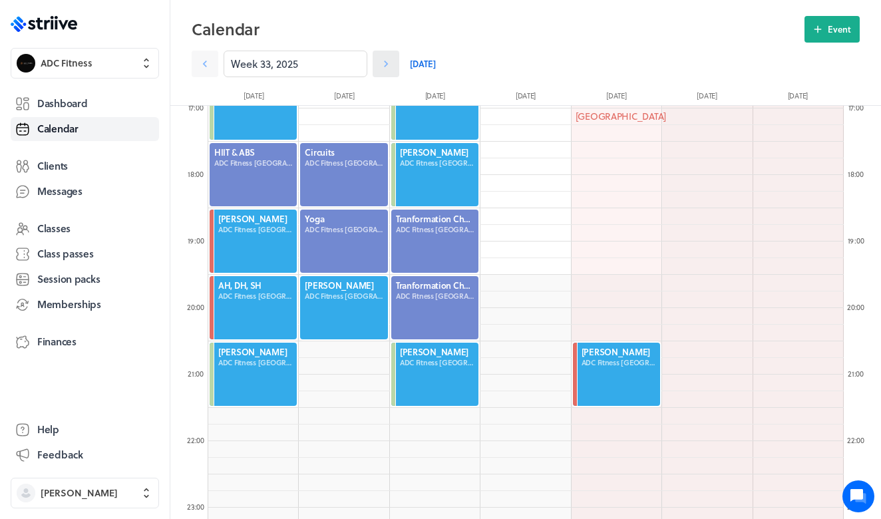
click at [387, 59] on icon at bounding box center [385, 63] width 13 height 13
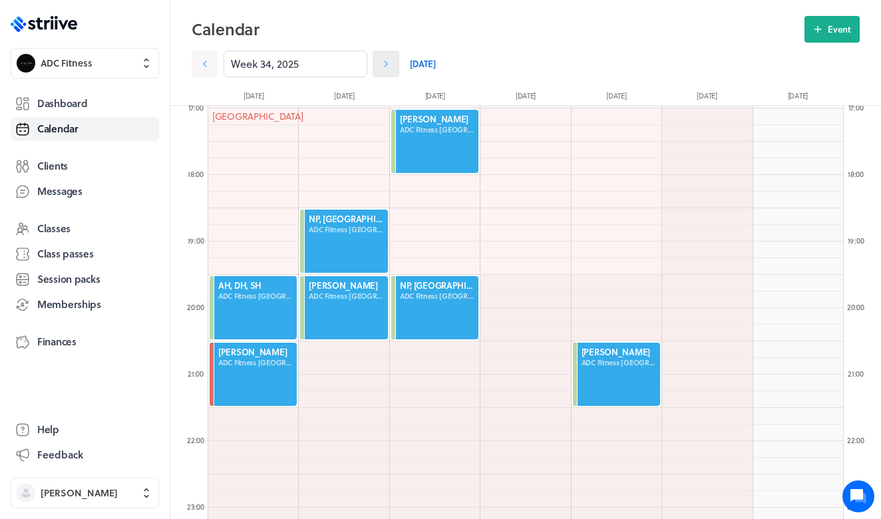
click at [388, 61] on icon at bounding box center [385, 63] width 13 height 13
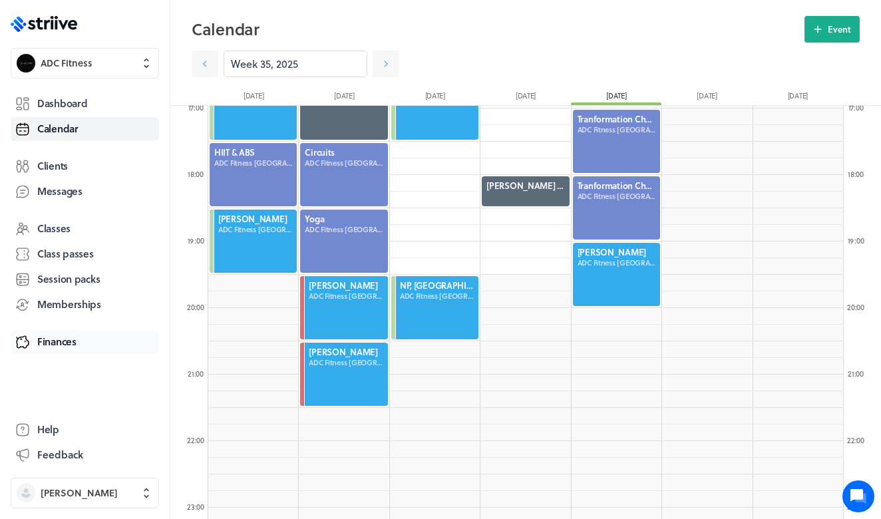
click at [67, 346] on span "Finances" at bounding box center [56, 342] width 39 height 14
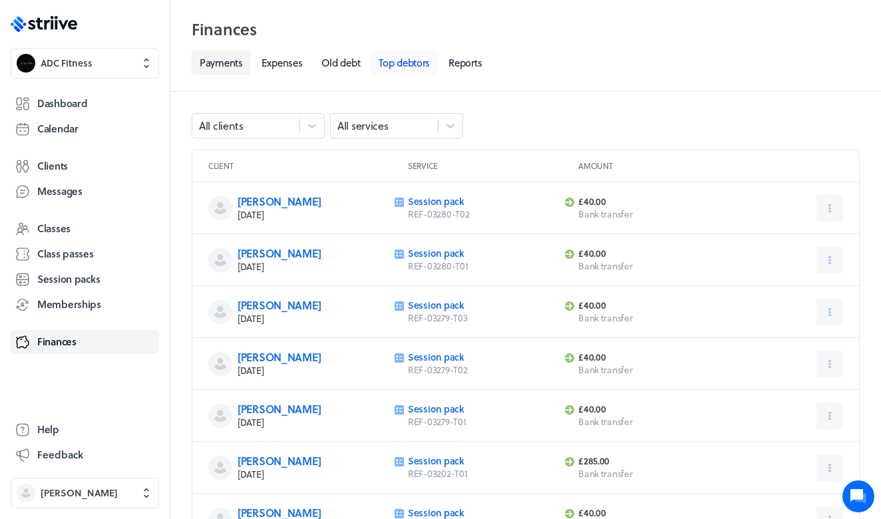
click at [411, 69] on link "Top debtors" at bounding box center [404, 63] width 67 height 25
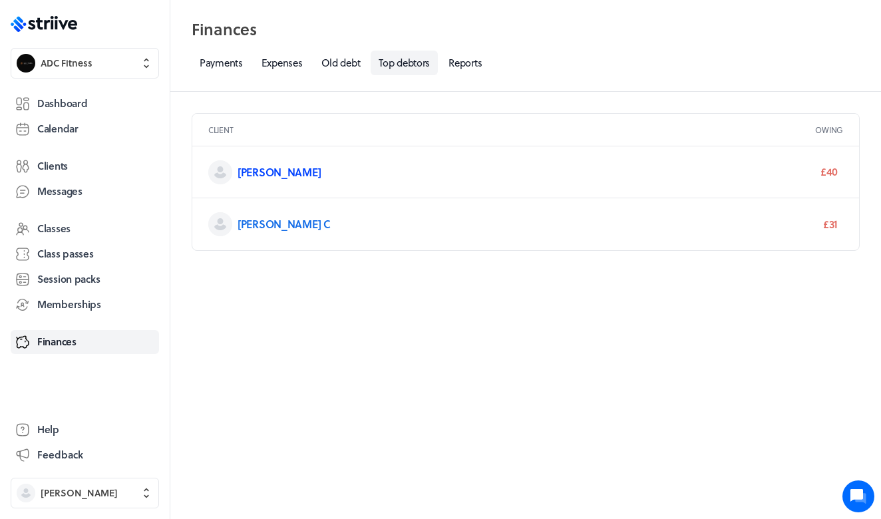
click at [282, 174] on link "[PERSON_NAME]" at bounding box center [279, 171] width 83 height 15
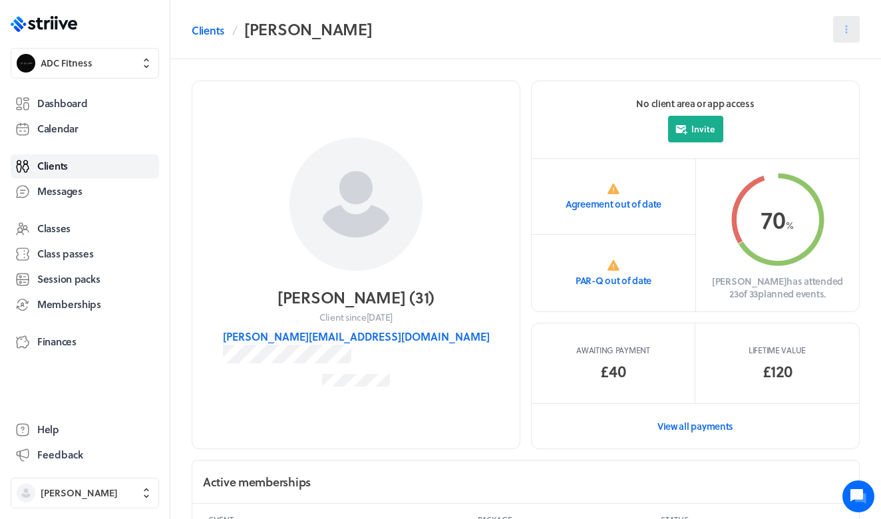
click at [853, 28] on button at bounding box center [846, 29] width 27 height 27
click at [656, 44] on header "Clients [PERSON_NAME] Edit Send message Settings Archive" at bounding box center [525, 29] width 711 height 59
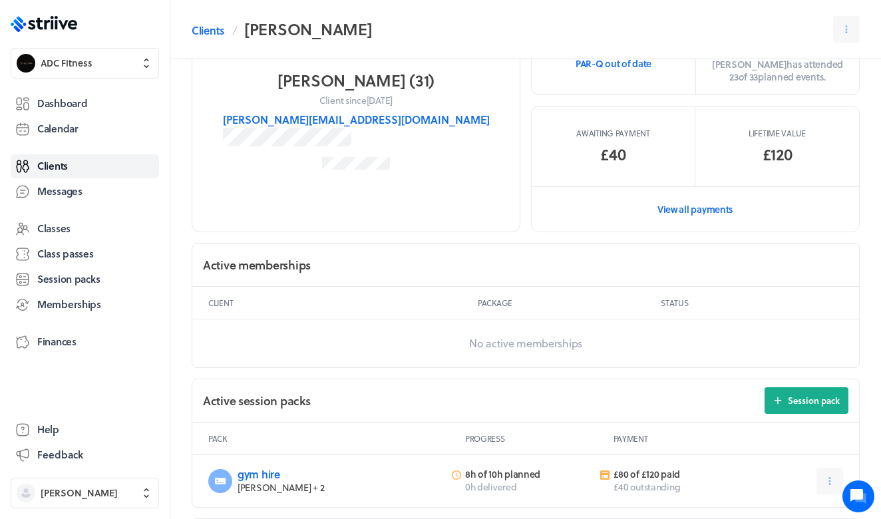
scroll to position [351, 0]
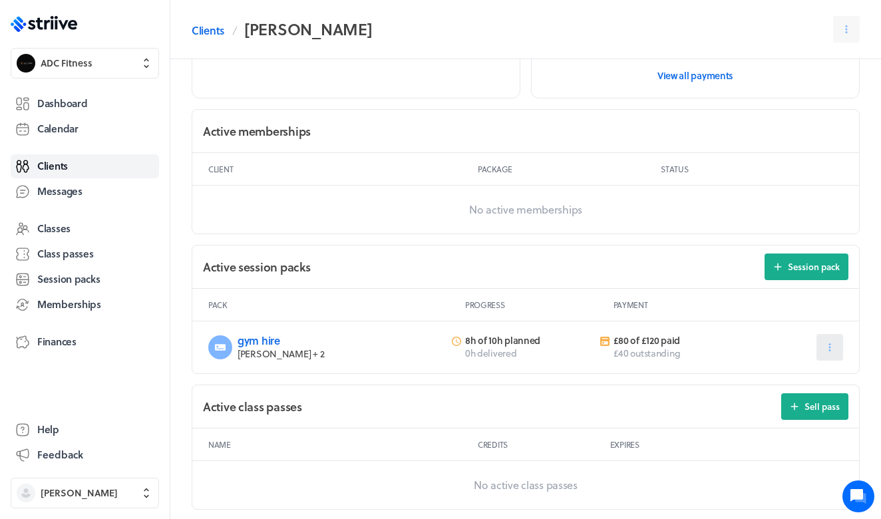
click at [830, 336] on button at bounding box center [830, 347] width 27 height 27
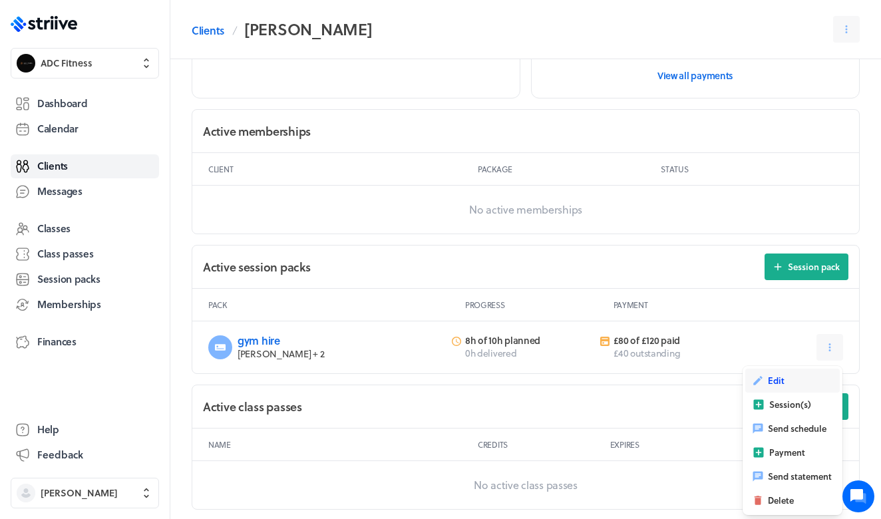
click at [779, 381] on span "Edit" at bounding box center [776, 381] width 17 height 12
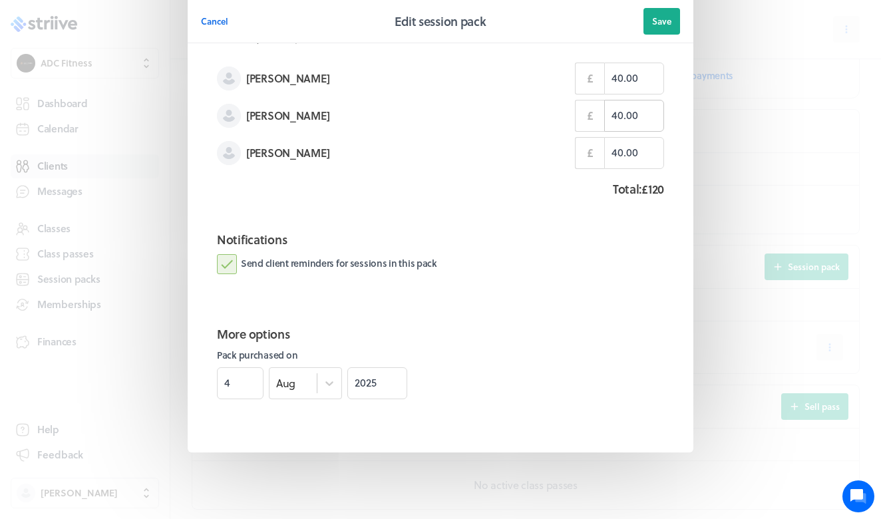
scroll to position [425, 0]
click at [616, 114] on input "40.00" at bounding box center [634, 117] width 60 height 32
type input "0.00"
click at [660, 23] on span "Save" at bounding box center [661, 21] width 19 height 12
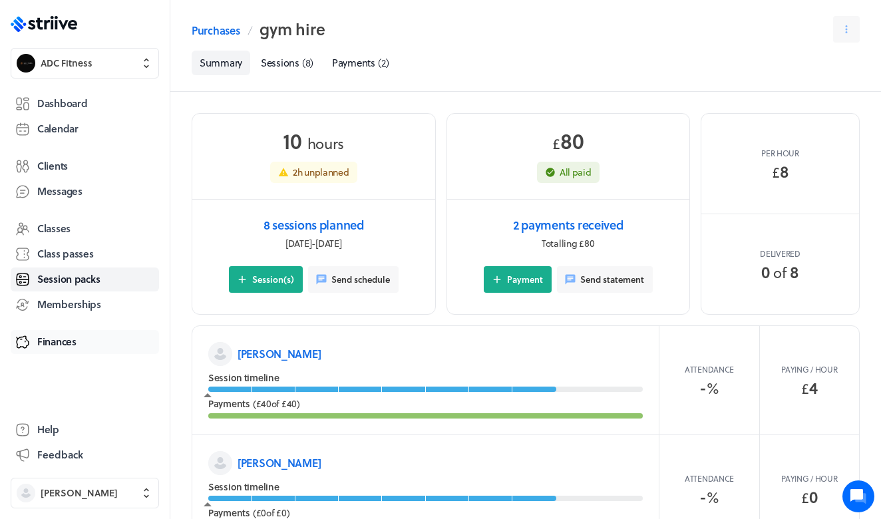
click at [67, 337] on span "Finances" at bounding box center [56, 342] width 39 height 14
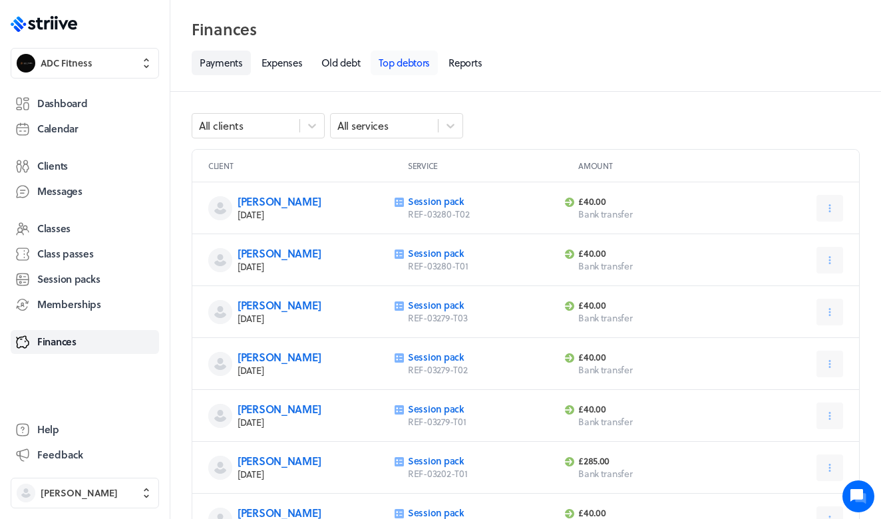
click at [397, 65] on link "Top debtors" at bounding box center [404, 63] width 67 height 25
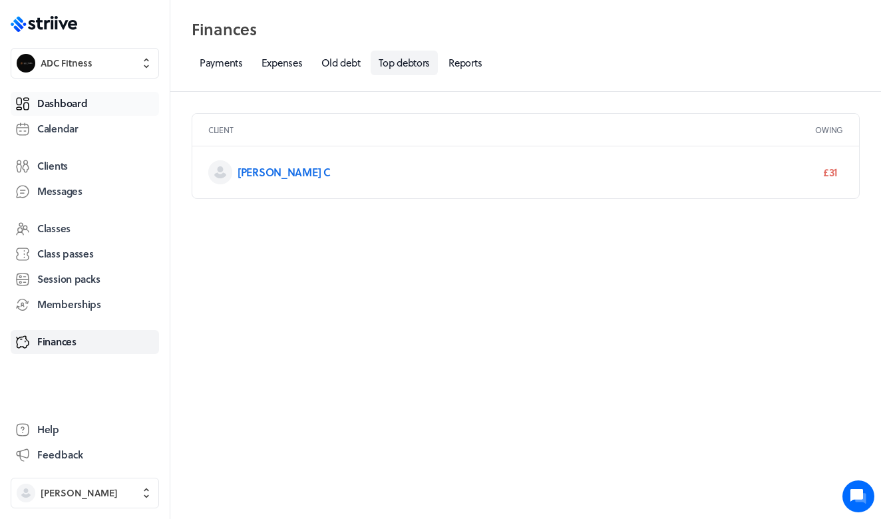
click at [70, 109] on span "Dashboard" at bounding box center [62, 104] width 50 height 14
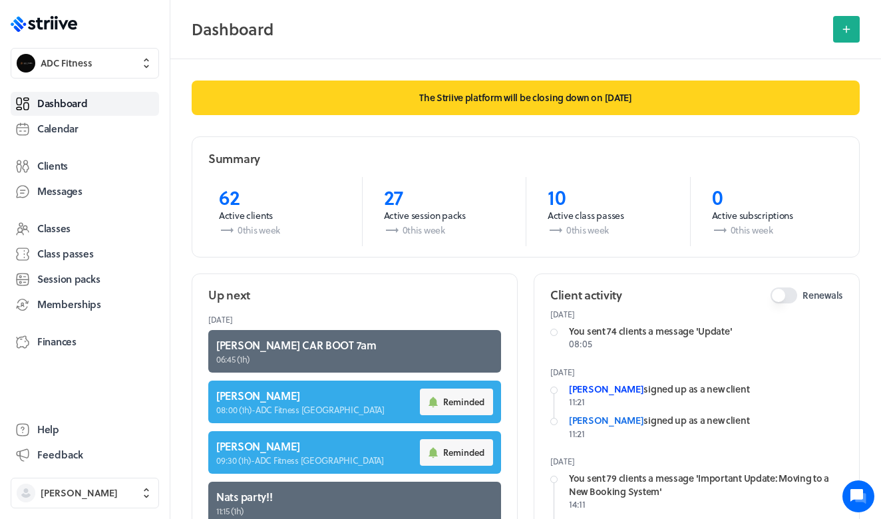
click at [620, 391] on link "[PERSON_NAME]" at bounding box center [606, 389] width 75 height 14
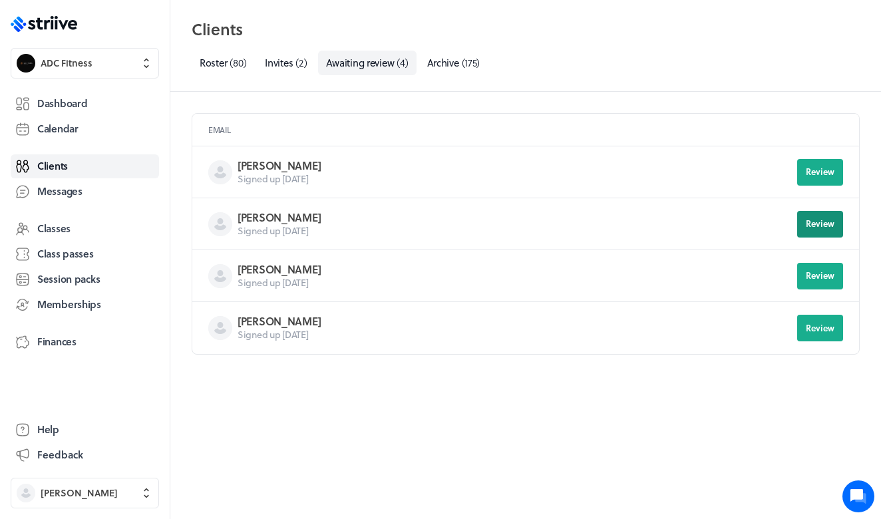
click at [827, 222] on span "Review" at bounding box center [820, 224] width 29 height 12
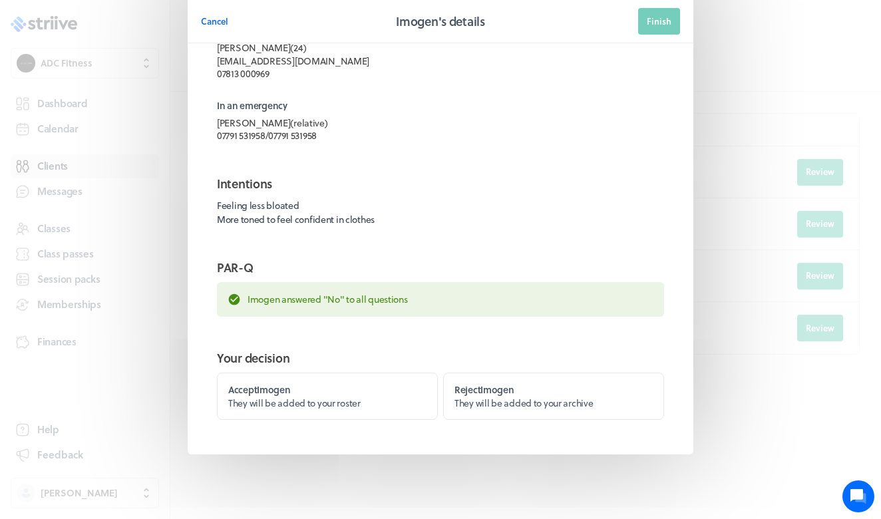
scroll to position [63, 0]
click at [334, 406] on span "They will be added to your roster" at bounding box center [294, 404] width 132 height 14
click at [0, 0] on input "Accept Imogen They will be added to your roster" at bounding box center [0, 0] width 0 height 0
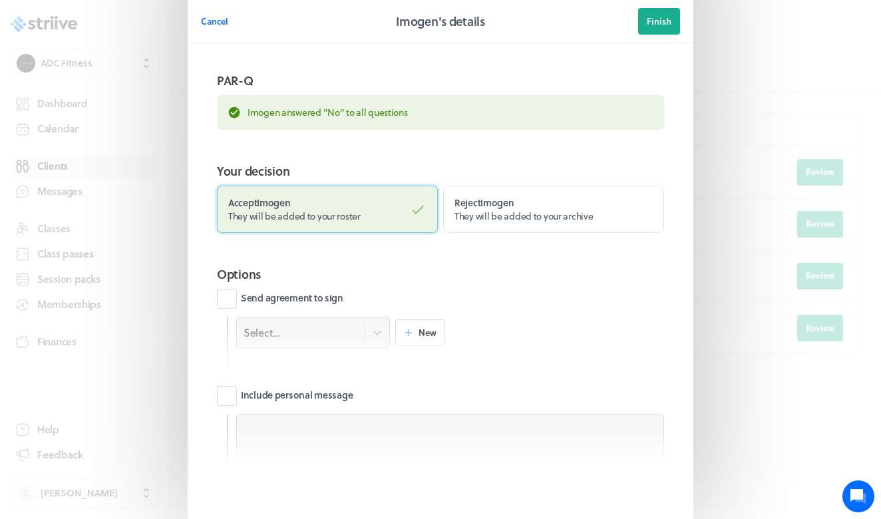
scroll to position [312, 0]
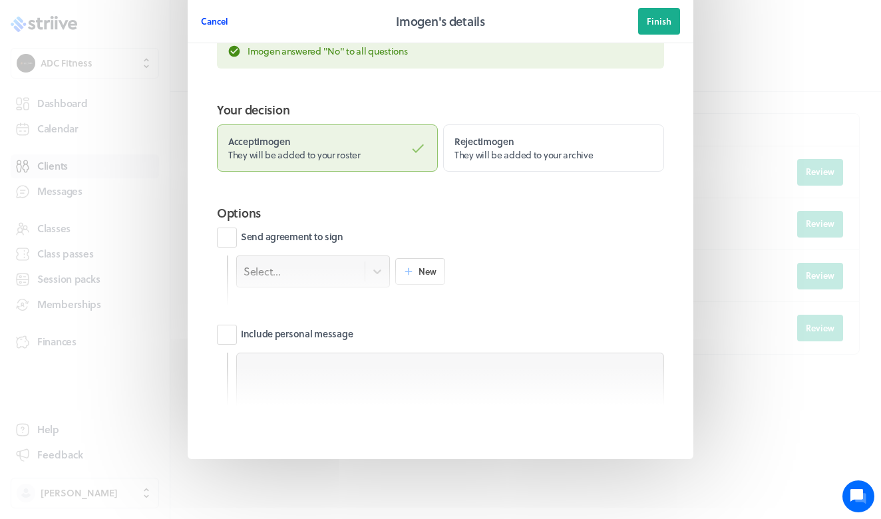
click at [217, 21] on span "Cancel" at bounding box center [214, 21] width 27 height 12
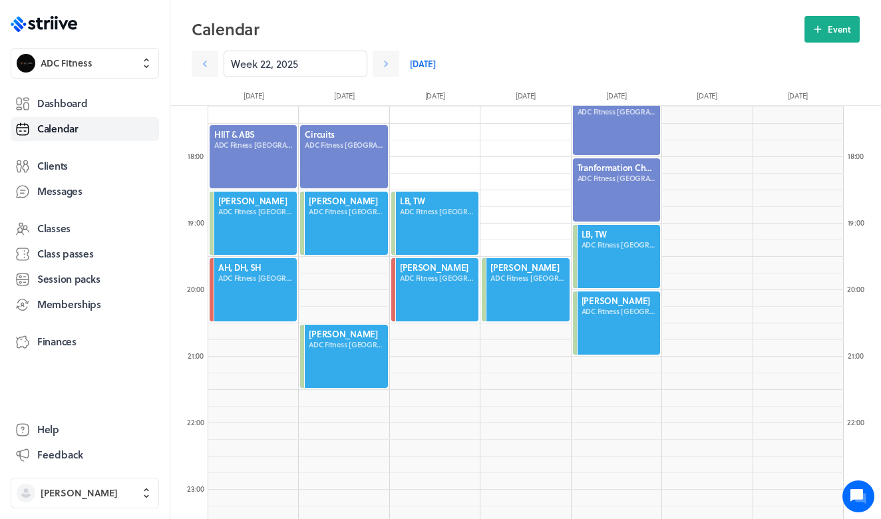
scroll to position [1100, 0]
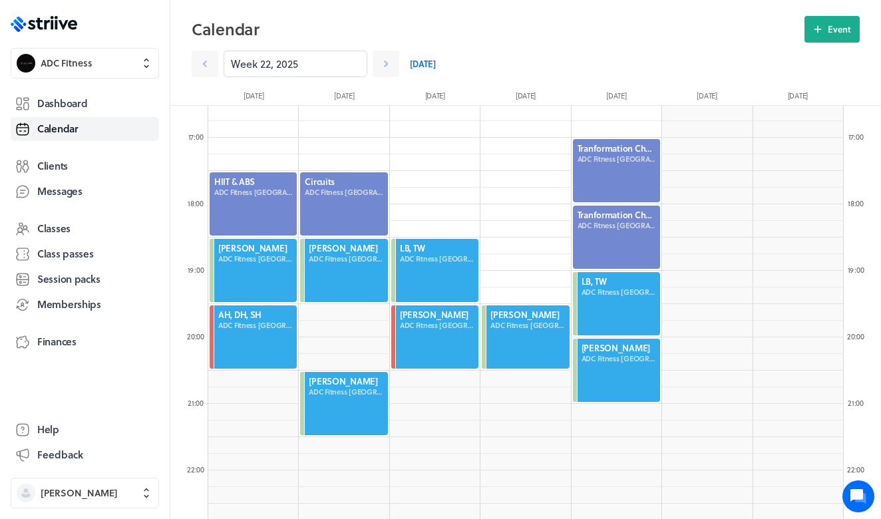
click at [267, 196] on div at bounding box center [253, 204] width 90 height 66
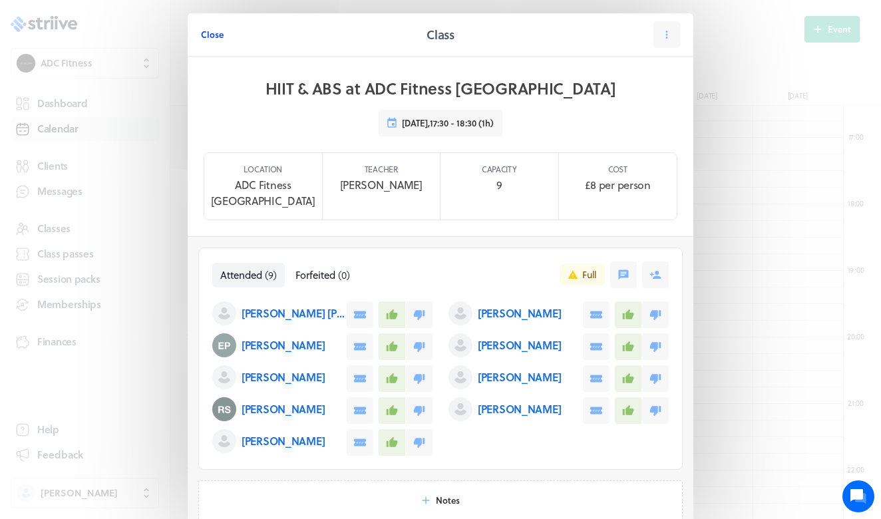
click at [216, 37] on span "Close" at bounding box center [212, 35] width 23 height 12
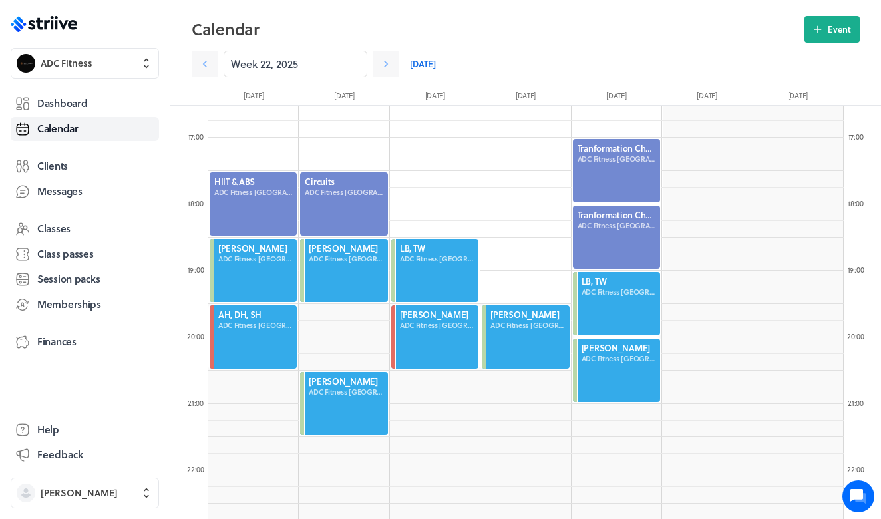
click at [344, 202] on div at bounding box center [344, 204] width 90 height 66
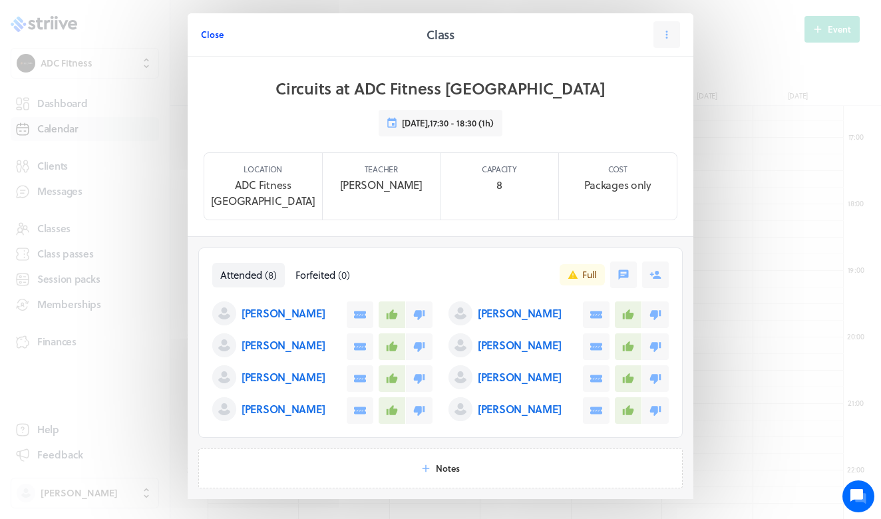
click at [205, 34] on span "Close" at bounding box center [212, 35] width 23 height 12
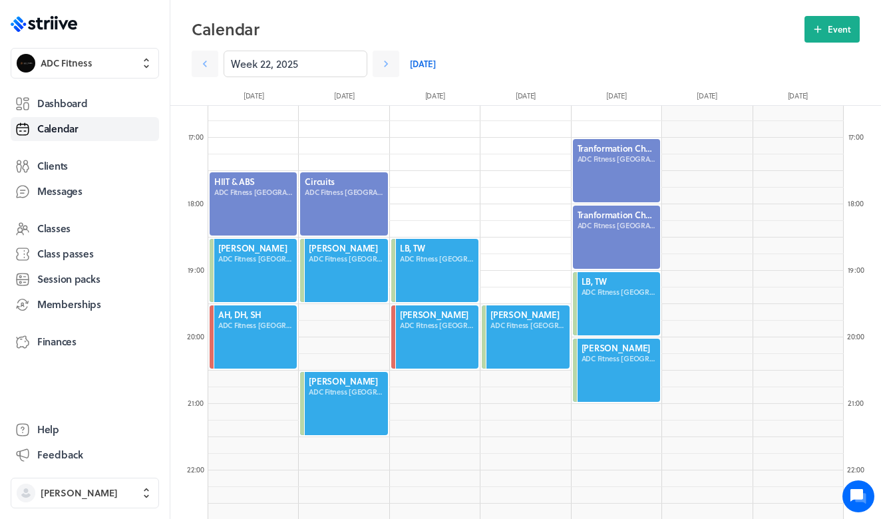
click at [436, 59] on div "Week 22, 2025 Today" at bounding box center [433, 64] width 482 height 27
click at [425, 65] on link "[DATE]" at bounding box center [423, 64] width 26 height 27
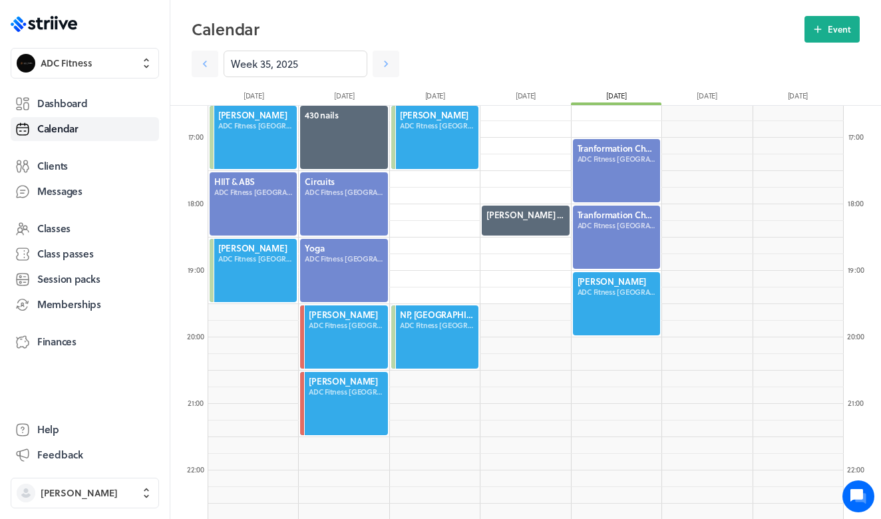
click at [246, 195] on div at bounding box center [253, 204] width 90 height 66
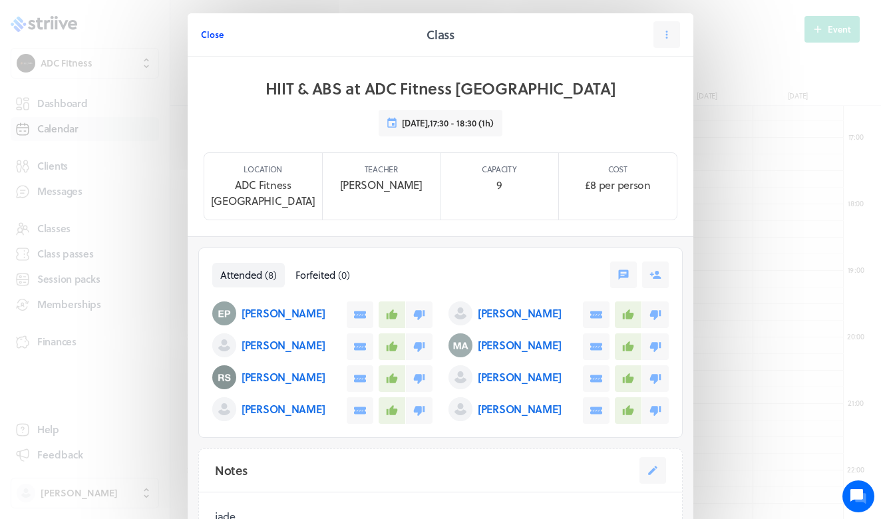
click at [217, 33] on span "Close" at bounding box center [212, 35] width 23 height 12
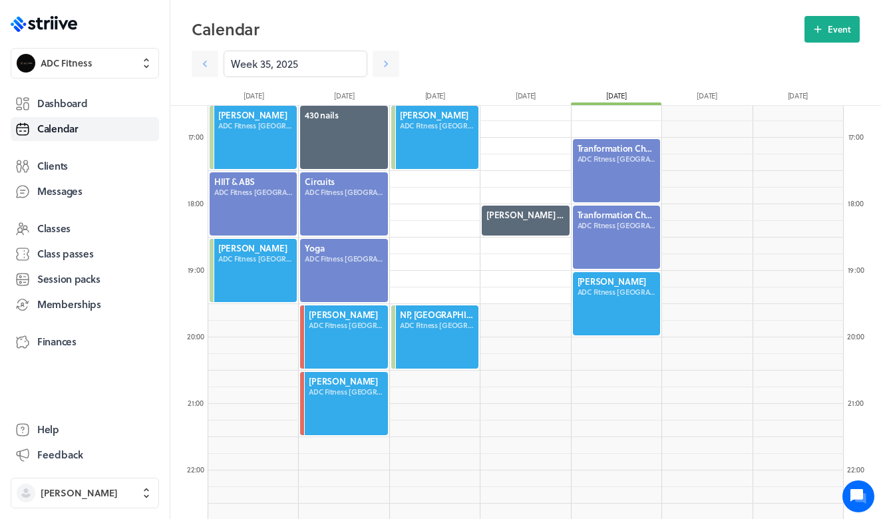
click at [608, 221] on div at bounding box center [617, 237] width 90 height 66
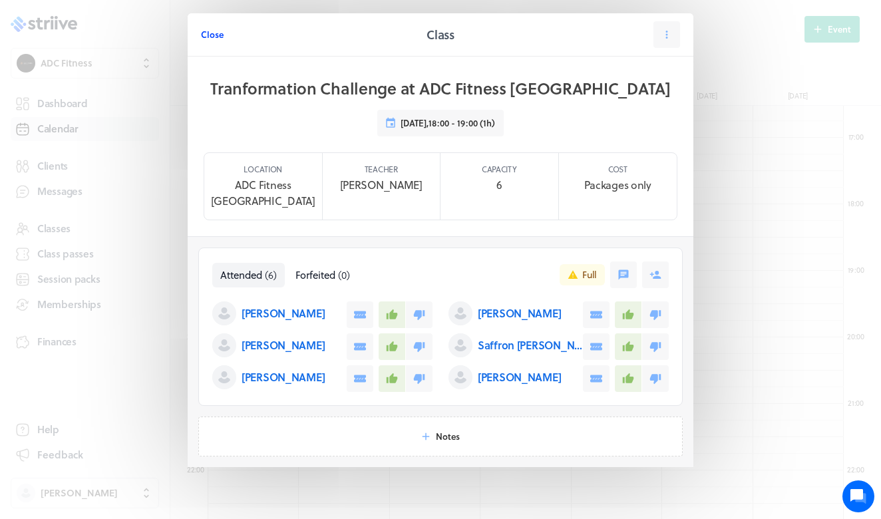
click at [218, 33] on span "Close" at bounding box center [212, 35] width 23 height 12
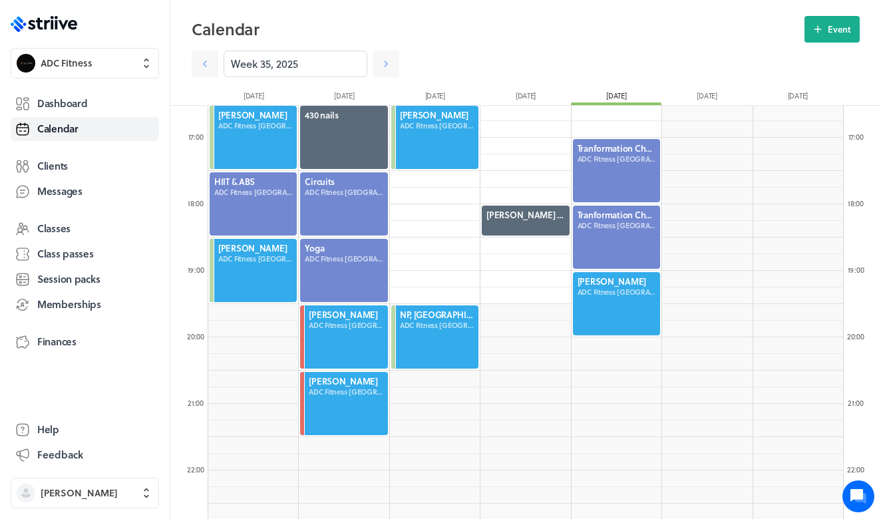
click at [604, 218] on div at bounding box center [617, 237] width 90 height 66
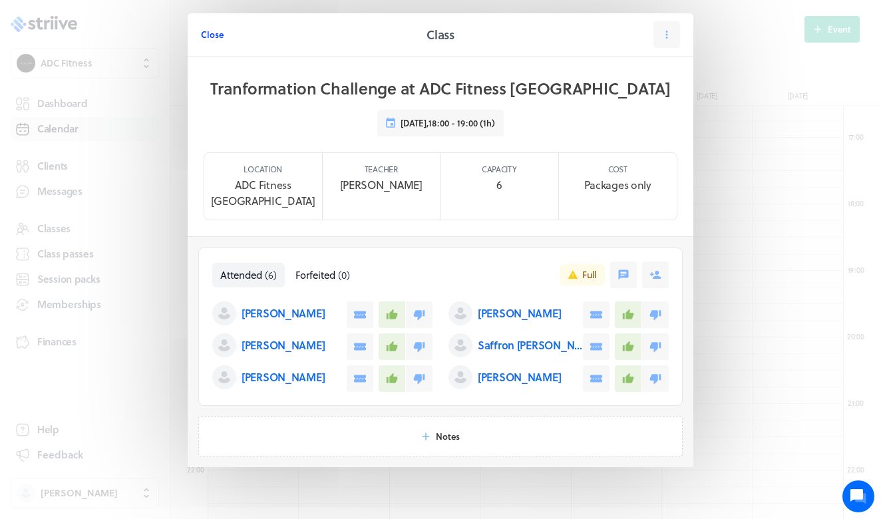
click at [214, 34] on span "Close" at bounding box center [212, 35] width 23 height 12
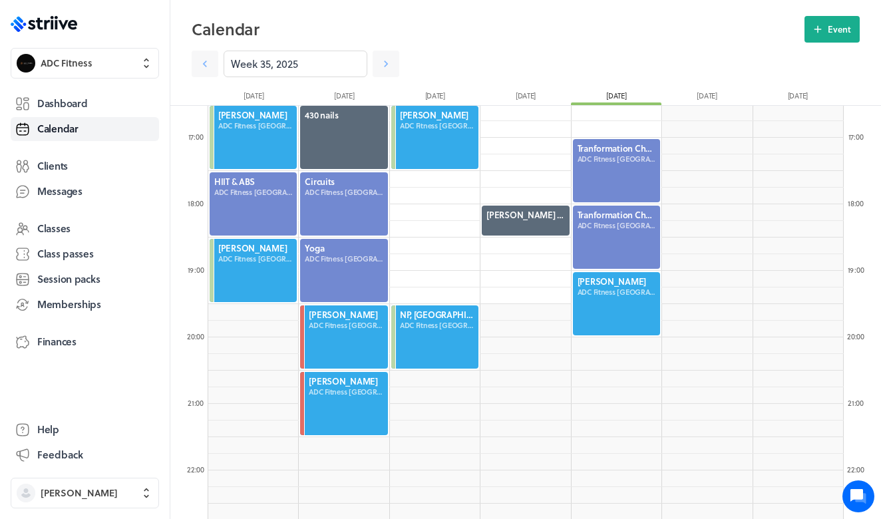
click at [601, 170] on div at bounding box center [617, 171] width 90 height 66
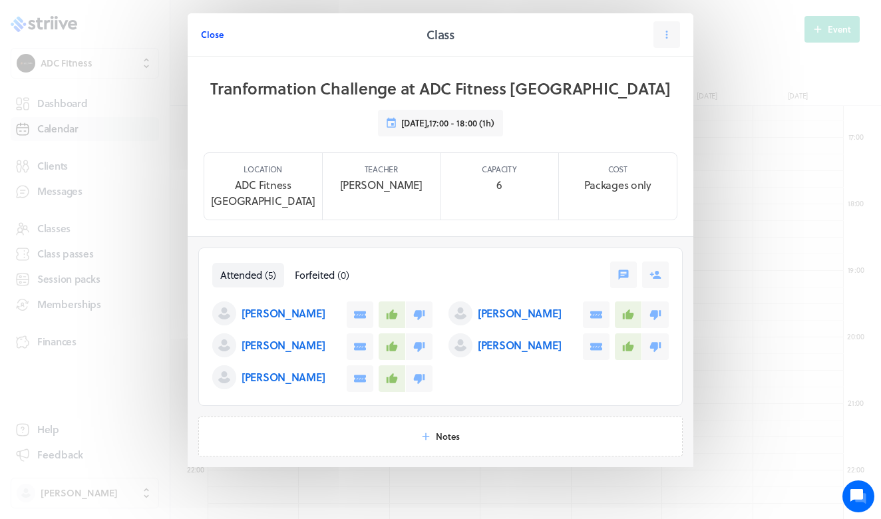
click at [202, 36] on span "Close" at bounding box center [212, 35] width 23 height 12
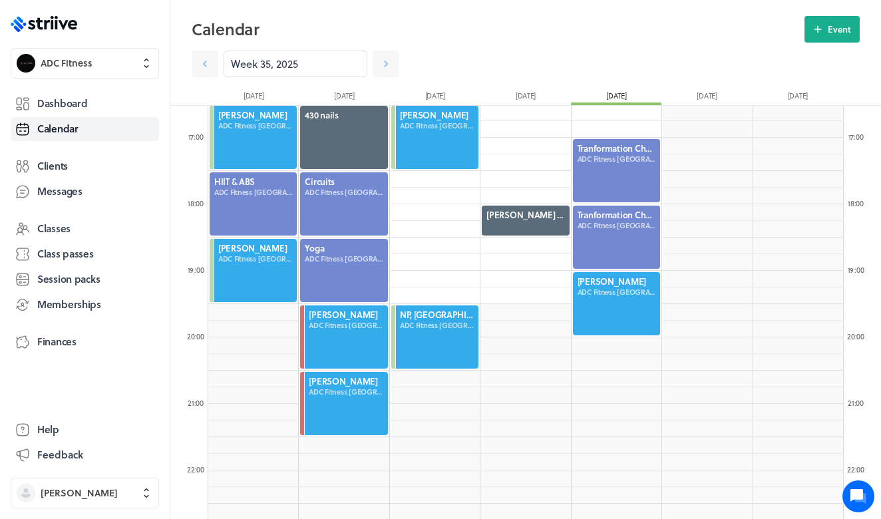
click at [629, 176] on div at bounding box center [617, 171] width 90 height 66
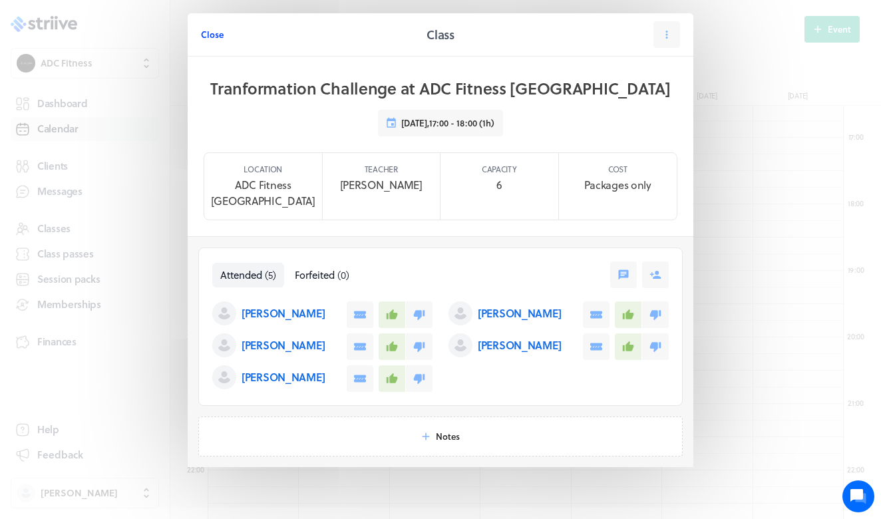
click at [218, 36] on span "Close" at bounding box center [212, 35] width 23 height 12
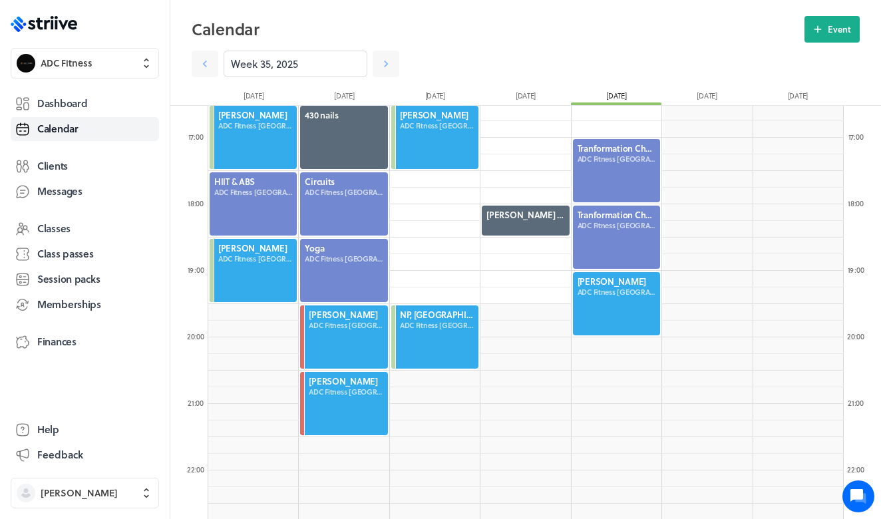
click at [659, 164] on div at bounding box center [617, 171] width 90 height 66
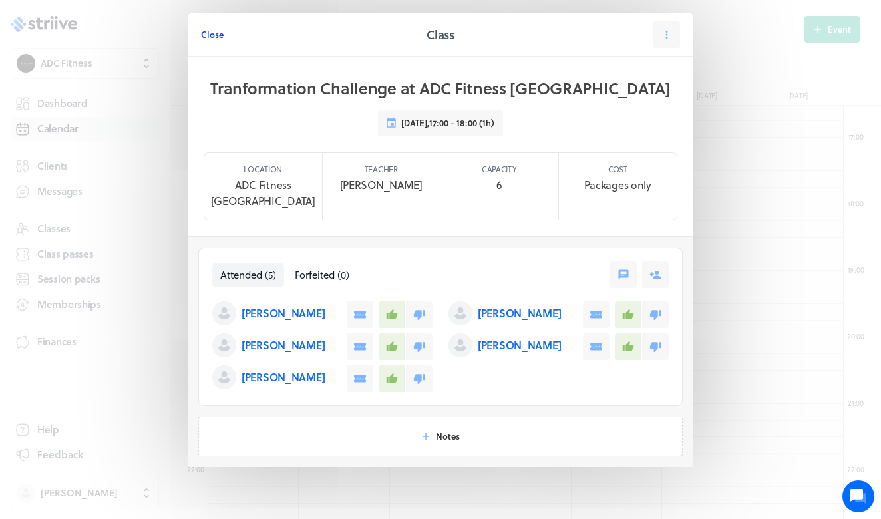
click at [216, 35] on span "Close" at bounding box center [212, 35] width 23 height 12
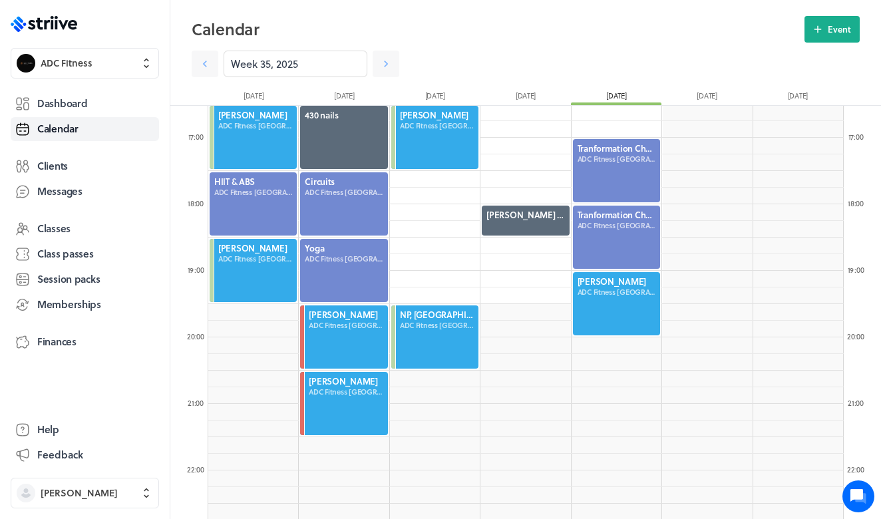
click at [615, 237] on div at bounding box center [617, 237] width 90 height 66
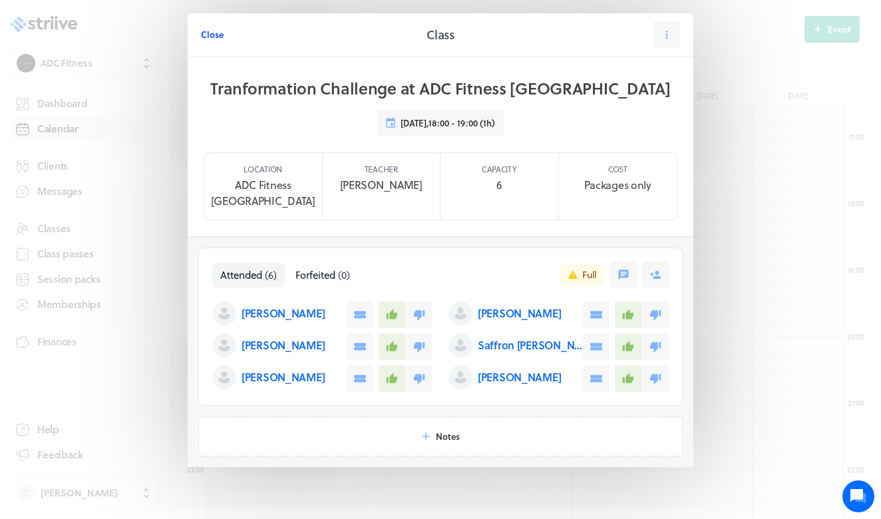
click at [202, 33] on span "Close" at bounding box center [212, 35] width 23 height 12
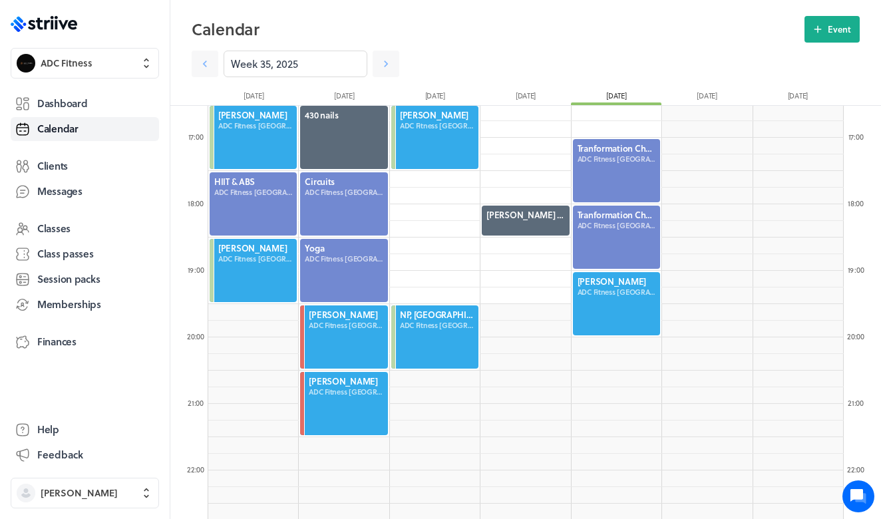
click at [643, 300] on div at bounding box center [617, 304] width 90 height 66
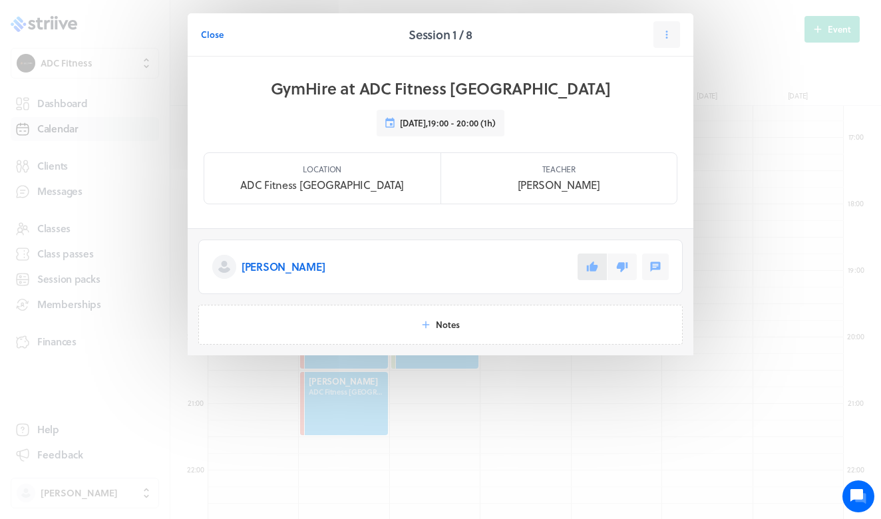
click at [590, 267] on icon at bounding box center [592, 267] width 12 height 12
click at [211, 31] on span "Close" at bounding box center [212, 35] width 23 height 12
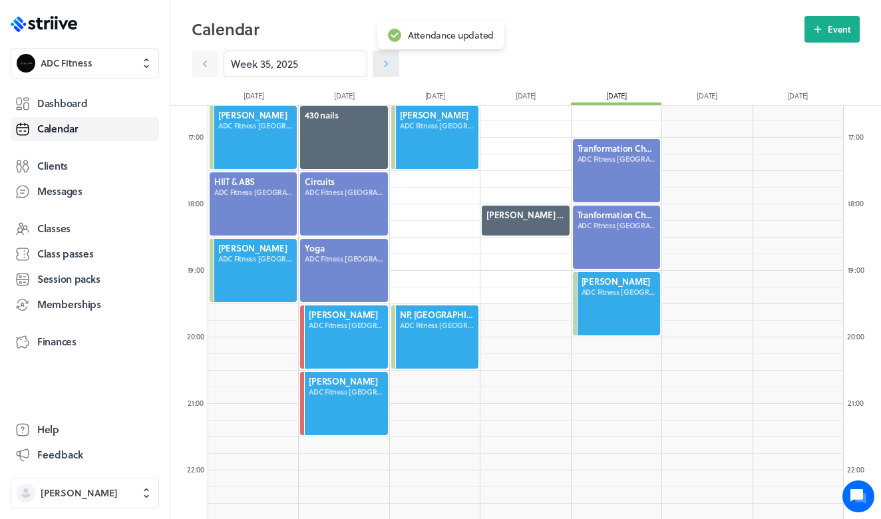
click at [393, 64] on link at bounding box center [386, 64] width 27 height 27
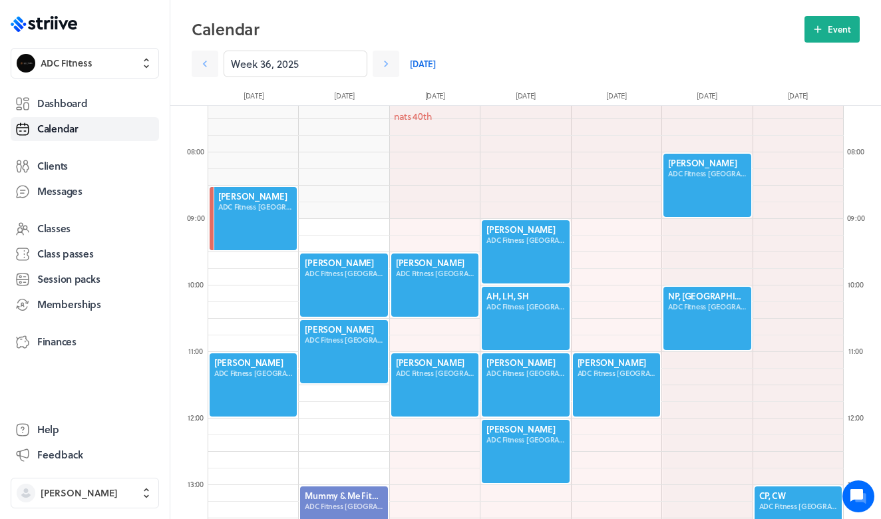
scroll to position [497, 0]
